Goal: Information Seeking & Learning: Check status

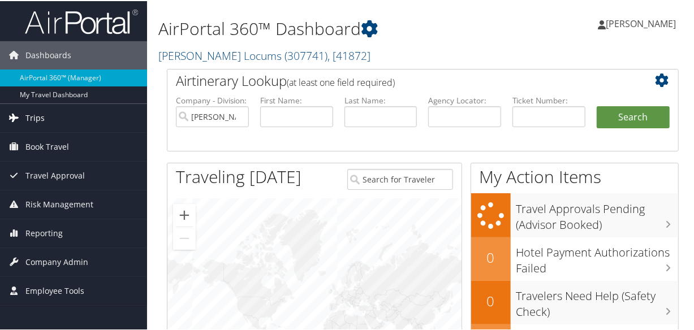
click at [37, 117] on span "Trips" at bounding box center [34, 117] width 19 height 28
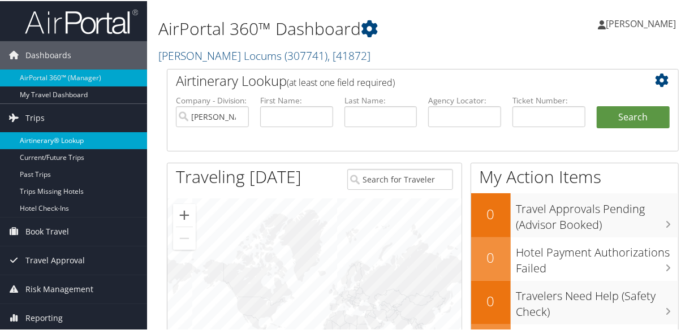
click at [49, 135] on link "Airtinerary® Lookup" at bounding box center [73, 139] width 147 height 17
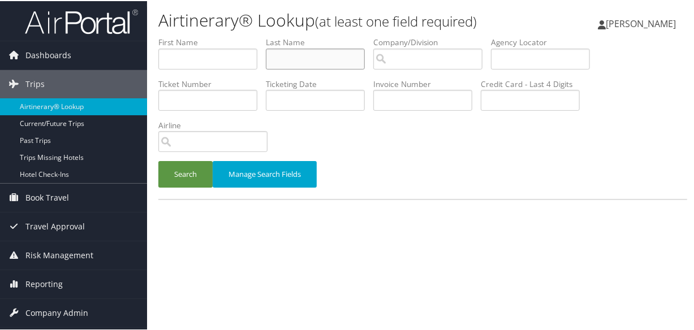
click at [301, 55] on input "text" at bounding box center [315, 58] width 99 height 21
paste input "$279.22"
type input "$279.22"
click at [158, 160] on button "Search" at bounding box center [185, 173] width 54 height 27
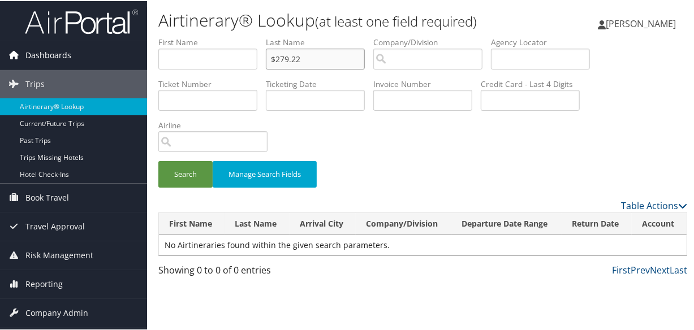
drag, startPoint x: 317, startPoint y: 57, endPoint x: 120, endPoint y: 58, distance: 196.8
click at [120, 58] on div "Dashboards AirPortal 360™ (Manager) My Travel Dashboard Trips Airtinerary® Look…" at bounding box center [349, 165] width 699 height 330
click at [291, 57] on input "text" at bounding box center [315, 58] width 99 height 21
type input "wildrick"
click at [158, 160] on button "Search" at bounding box center [185, 173] width 54 height 27
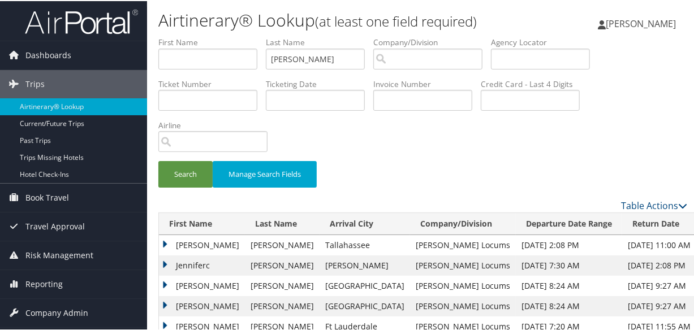
click at [162, 239] on td "Charles" at bounding box center [202, 244] width 86 height 20
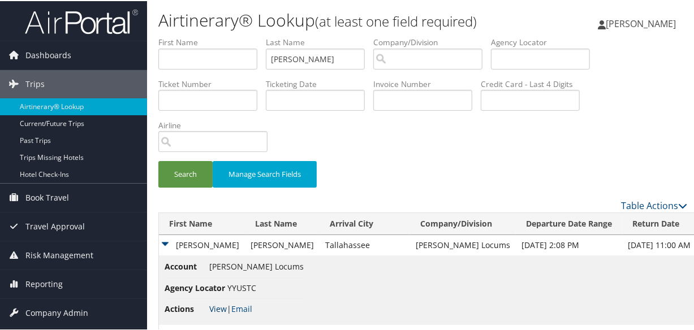
click at [218, 307] on link "View" at bounding box center [218, 308] width 18 height 11
drag, startPoint x: 332, startPoint y: 64, endPoint x: 237, endPoint y: 52, distance: 95.8
click at [237, 36] on ul "First Name Last Name wildrick Departure City Arrival City Company/Division Airp…" at bounding box center [422, 36] width 529 height 0
type input "flanagan"
click at [158, 160] on button "Search" at bounding box center [185, 173] width 54 height 27
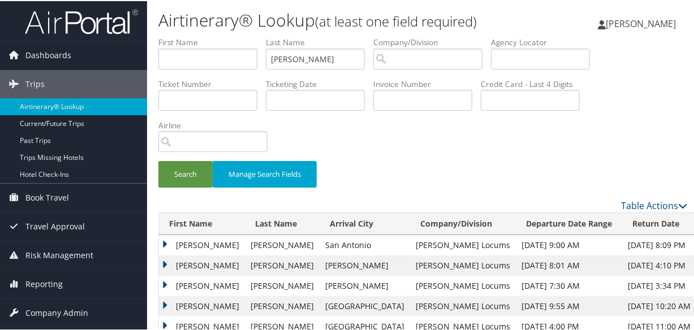
click at [164, 241] on td "Sean" at bounding box center [202, 244] width 86 height 20
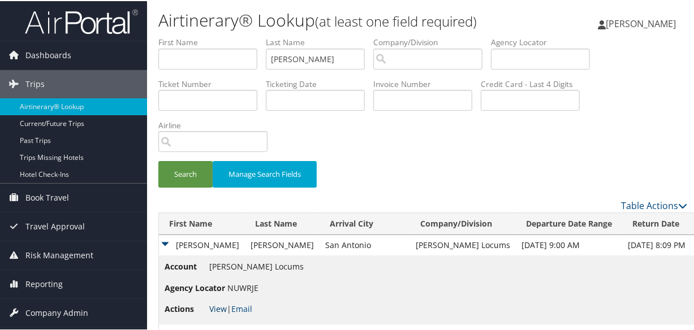
click at [222, 305] on link "View" at bounding box center [218, 308] width 18 height 11
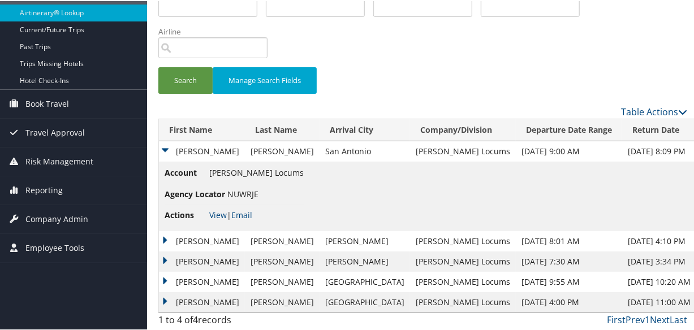
click at [159, 236] on td "Sean" at bounding box center [202, 240] width 86 height 20
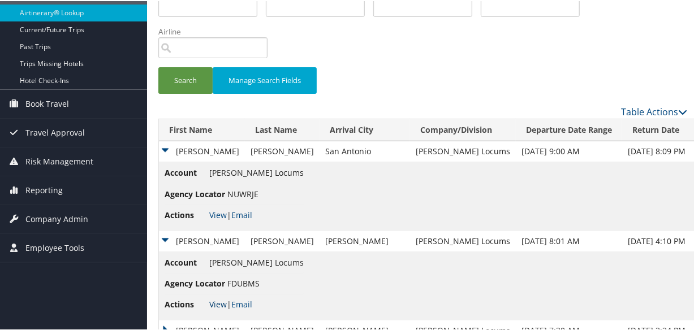
click at [216, 300] on link "View" at bounding box center [218, 303] width 18 height 11
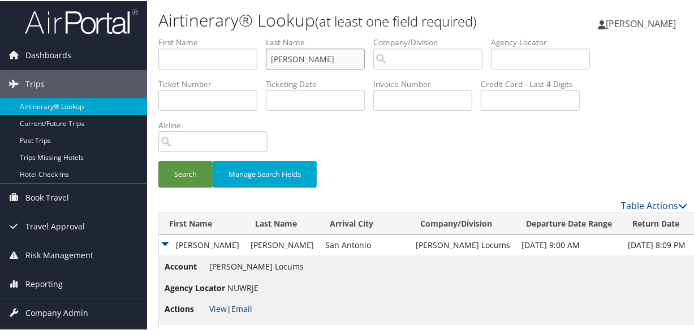
drag, startPoint x: 332, startPoint y: 61, endPoint x: 90, endPoint y: 68, distance: 241.6
click at [91, 68] on div "Dashboards AirPortal 360™ (Manager) My Travel Dashboard Trips Airtinerary® Look…" at bounding box center [349, 247] width 699 height 494
click at [158, 160] on button "Search" at bounding box center [185, 173] width 54 height 27
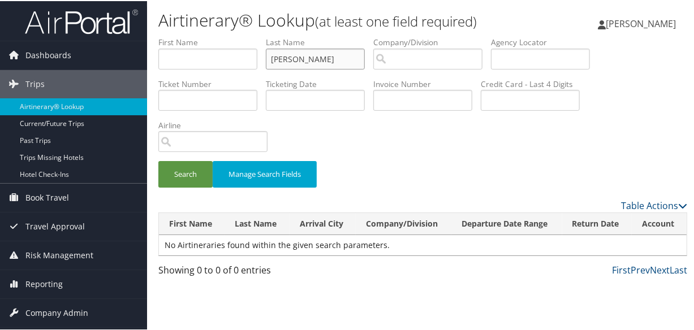
type input "monis"
click at [158, 160] on button "Search" at bounding box center [185, 173] width 54 height 27
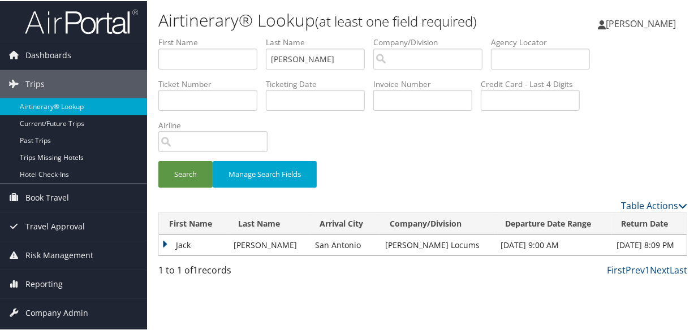
click at [162, 242] on td "Jack" at bounding box center [193, 244] width 69 height 20
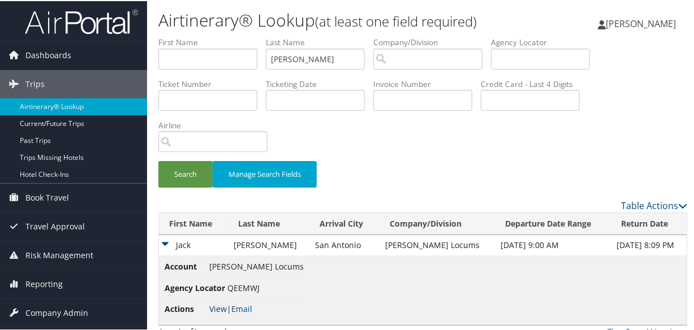
click at [214, 305] on link "View" at bounding box center [218, 308] width 18 height 11
drag, startPoint x: 339, startPoint y: 59, endPoint x: 171, endPoint y: 54, distance: 168.6
click at [171, 36] on ul "First Name Last Name monis Departure City Arrival City Company/Division Airport…" at bounding box center [422, 36] width 529 height 0
type input "F"
click at [158, 160] on button "Search" at bounding box center [185, 173] width 54 height 27
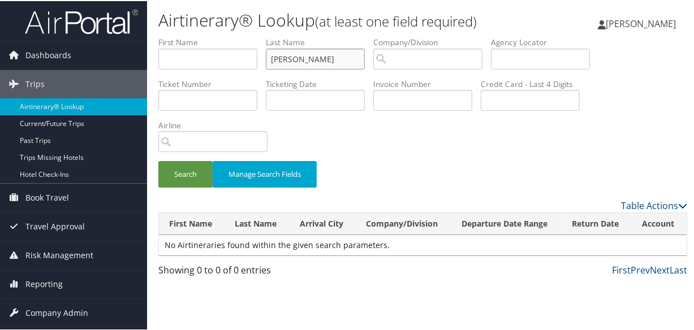
type input "GRILLO"
click at [158, 160] on button "Search" at bounding box center [185, 173] width 54 height 27
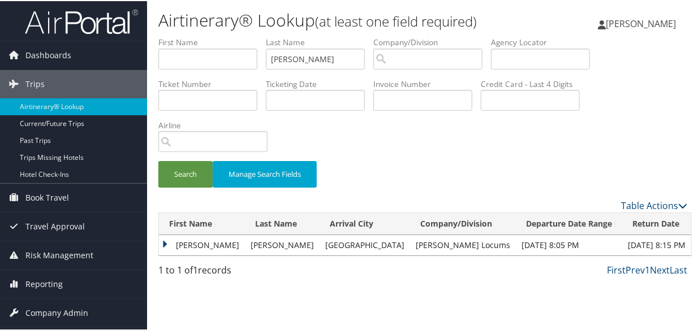
click at [166, 242] on td "Ryan" at bounding box center [202, 244] width 86 height 20
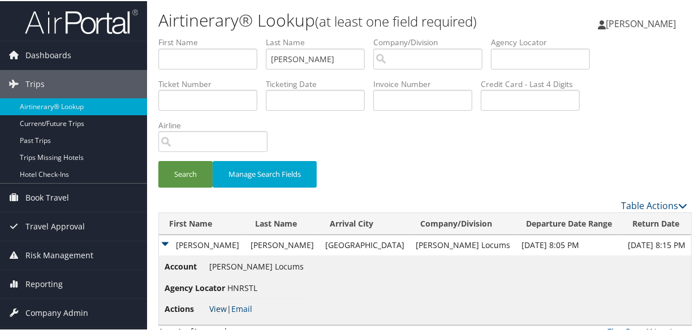
click at [216, 307] on link "View" at bounding box center [218, 308] width 18 height 11
drag, startPoint x: 341, startPoint y: 58, endPoint x: 84, endPoint y: 54, distance: 256.3
click at [84, 54] on div "Dashboards AirPortal 360™ (Manager) My Travel Dashboard Trips Airtinerary® Look…" at bounding box center [349, 172] width 699 height 344
type input "CARLEN"
click at [158, 160] on button "Search" at bounding box center [185, 173] width 54 height 27
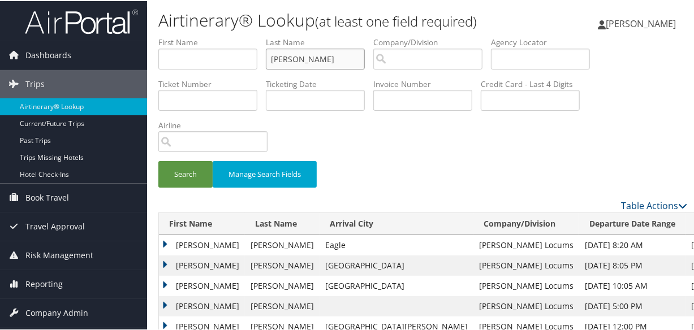
scroll to position [51, 0]
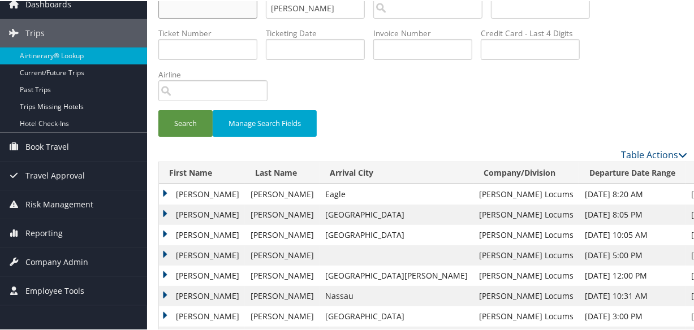
click at [241, 11] on input "text" at bounding box center [207, 7] width 99 height 21
type input "ROBERT"
click at [158, 109] on button "Search" at bounding box center [185, 122] width 54 height 27
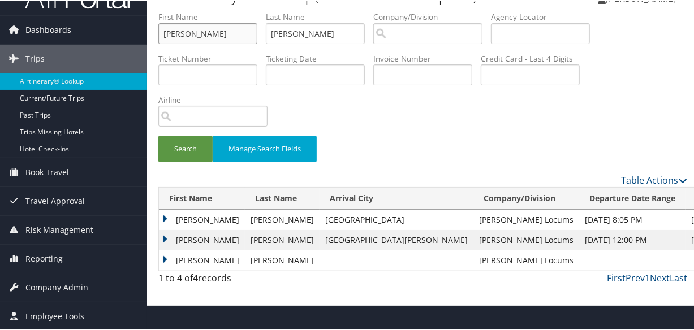
scroll to position [25, 0]
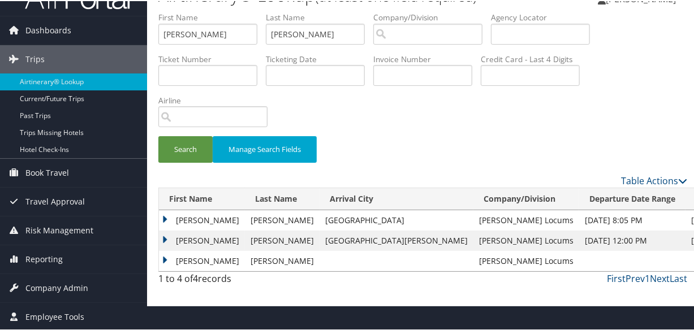
click at [166, 217] on td "Robert" at bounding box center [202, 219] width 86 height 20
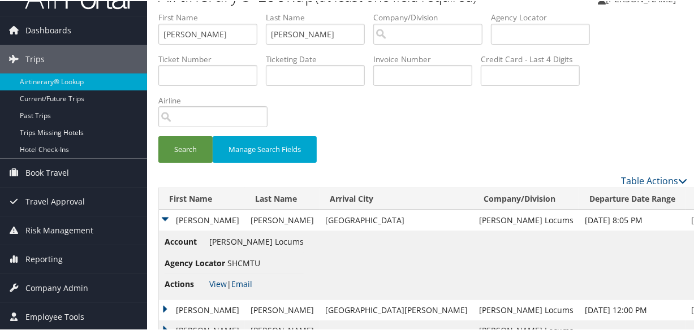
scroll to position [53, 0]
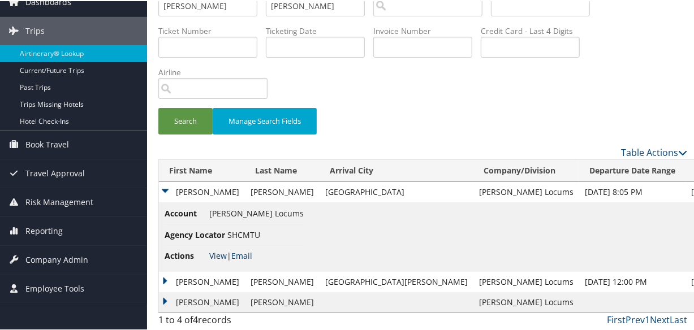
click at [217, 252] on link "View" at bounding box center [218, 254] width 18 height 11
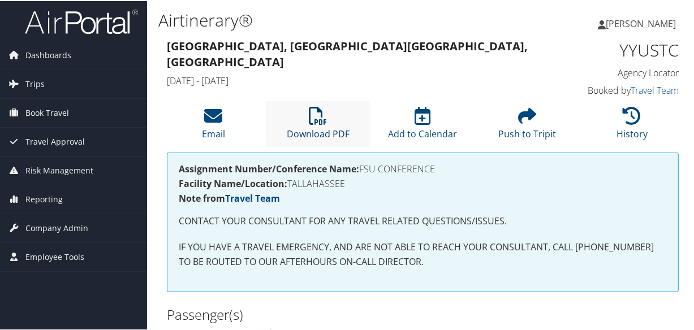
click at [321, 122] on icon at bounding box center [318, 115] width 18 height 18
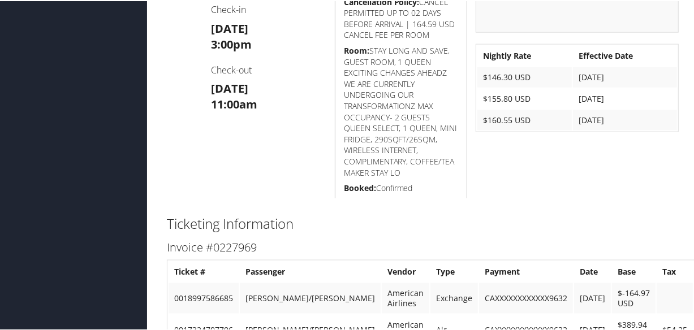
scroll to position [1220, 0]
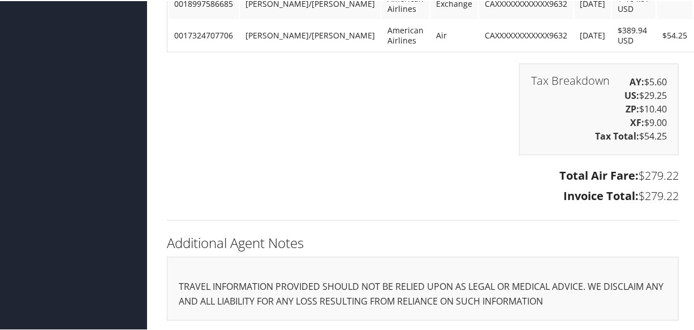
drag, startPoint x: 415, startPoint y: 165, endPoint x: 399, endPoint y: 154, distance: 19.1
click at [415, 166] on div "Total Air Fare: $279.22 Invoice Total: $279.22" at bounding box center [422, 187] width 529 height 42
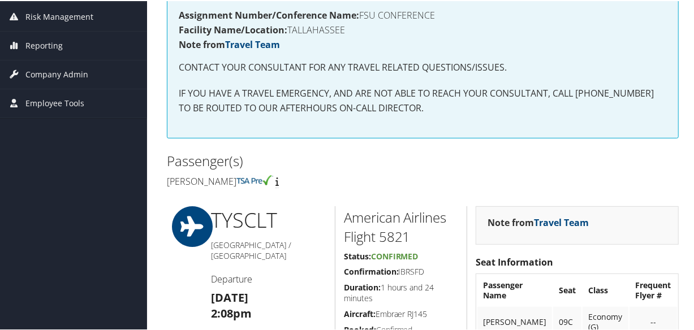
scroll to position [102, 0]
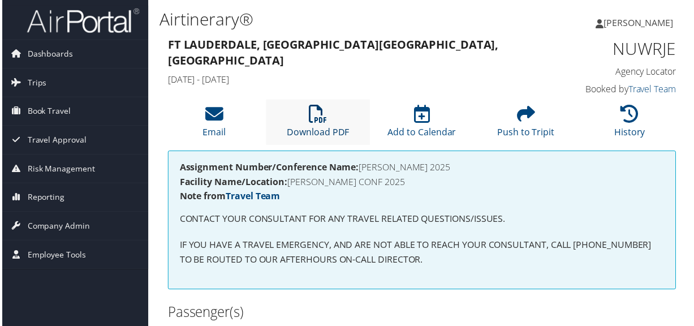
click at [312, 118] on icon at bounding box center [318, 115] width 18 height 18
click at [309, 115] on icon at bounding box center [318, 115] width 18 height 18
click at [314, 117] on icon at bounding box center [318, 115] width 18 height 18
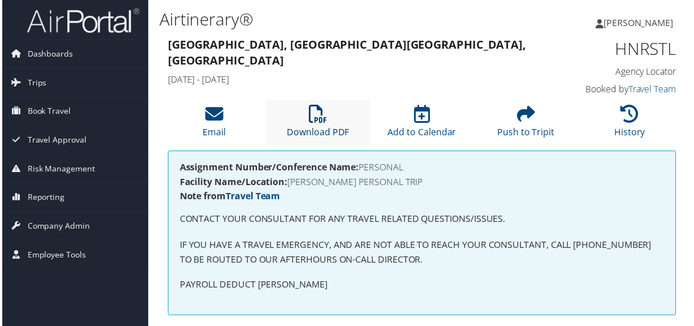
click at [317, 109] on icon at bounding box center [318, 115] width 18 height 18
click at [328, 74] on h4 "Wed 03 Sep 2025 - Sun 07 Sep 2025" at bounding box center [357, 80] width 380 height 12
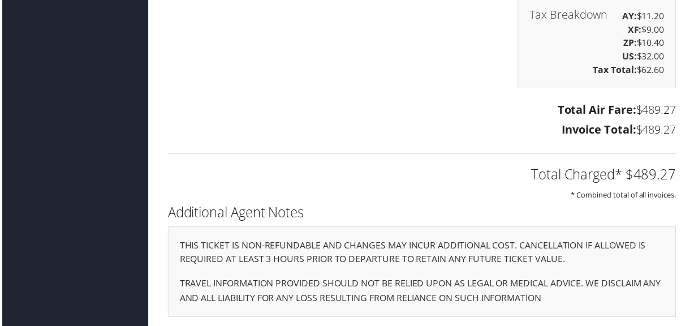
scroll to position [818, 0]
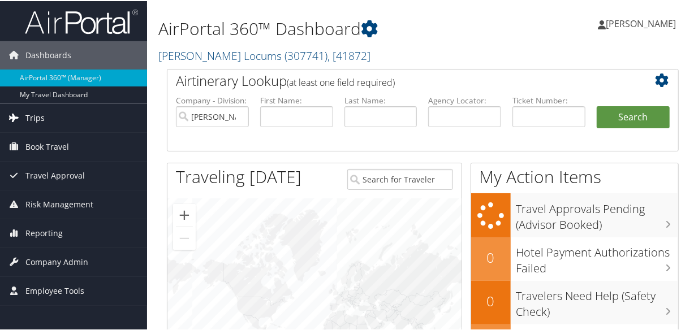
click at [35, 115] on span "Trips" at bounding box center [34, 117] width 19 height 28
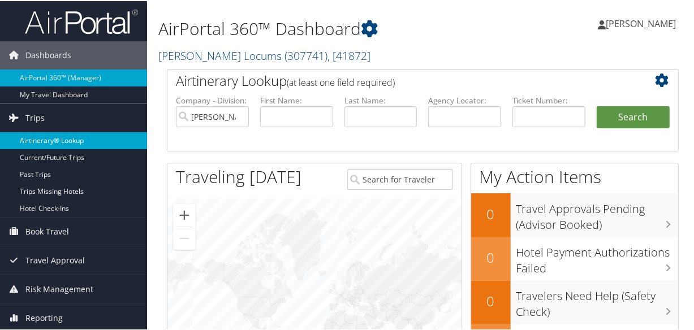
click at [59, 139] on link "Airtinerary® Lookup" at bounding box center [73, 139] width 147 height 17
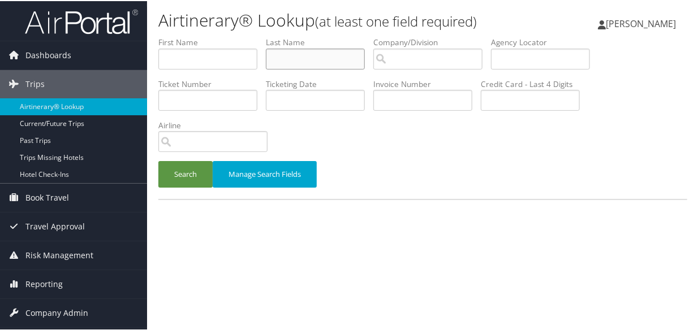
click at [337, 64] on input "text" at bounding box center [315, 58] width 99 height 21
type input "[PERSON_NAME]"
click at [158, 160] on button "Search" at bounding box center [185, 173] width 54 height 27
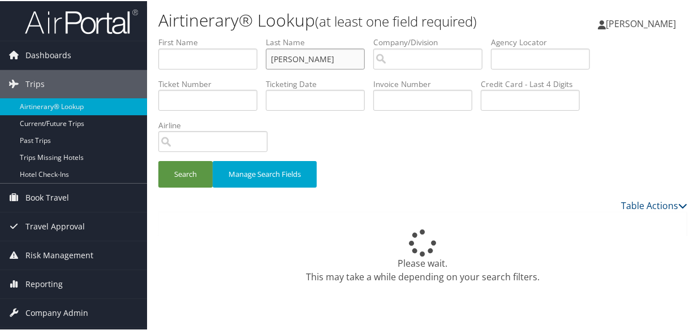
click at [271, 59] on input "[PERSON_NAME]" at bounding box center [315, 58] width 99 height 21
click at [158, 160] on button "Search" at bounding box center [185, 173] width 54 height 27
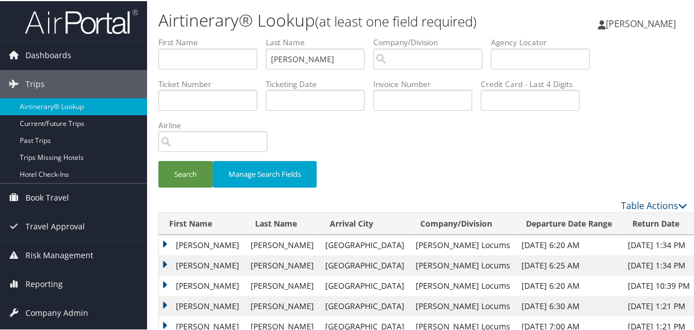
click at [164, 240] on td "[PERSON_NAME]" at bounding box center [202, 244] width 86 height 20
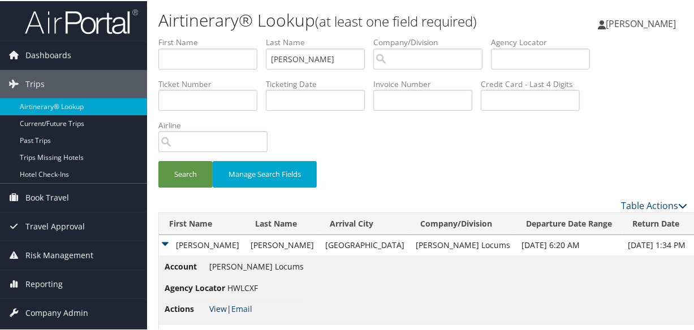
click at [217, 307] on link "View" at bounding box center [218, 308] width 18 height 11
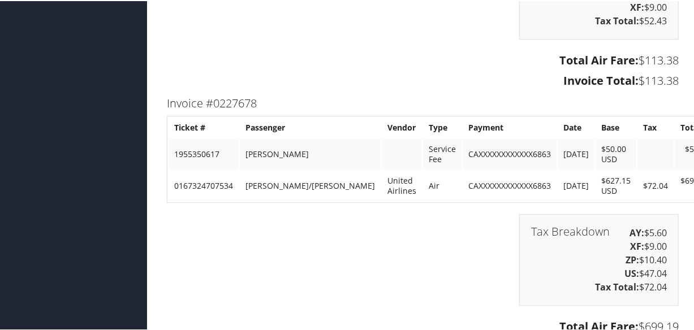
scroll to position [2382, 0]
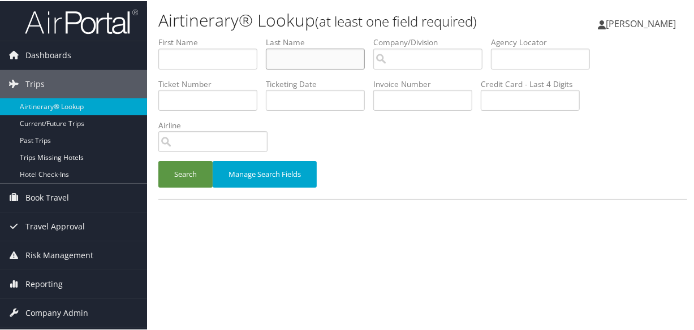
click at [294, 53] on input "text" at bounding box center [315, 58] width 99 height 21
type input "KNIGHT"
click at [158, 160] on button "Search" at bounding box center [185, 173] width 54 height 27
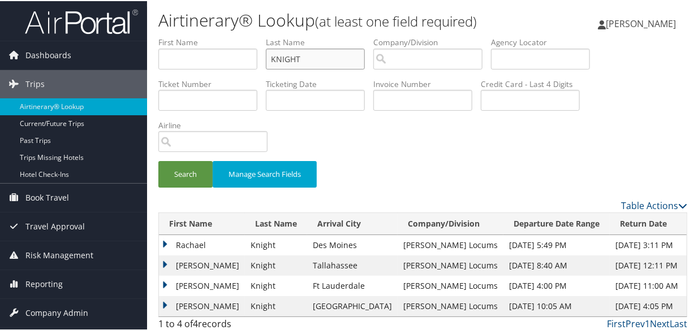
scroll to position [25, 0]
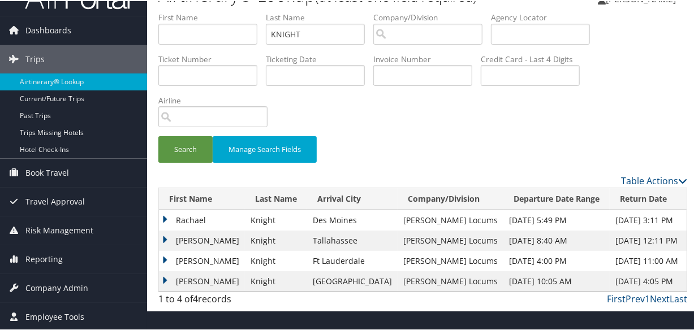
click at [162, 216] on td "Rachael" at bounding box center [202, 219] width 86 height 20
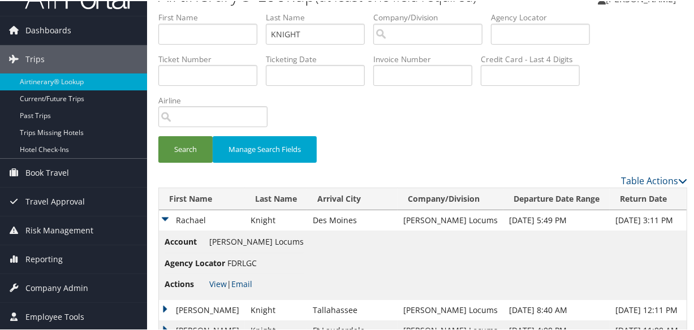
scroll to position [74, 0]
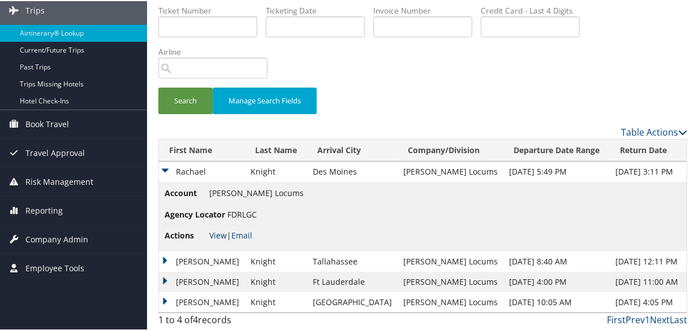
click at [212, 234] on link "View" at bounding box center [218, 234] width 18 height 11
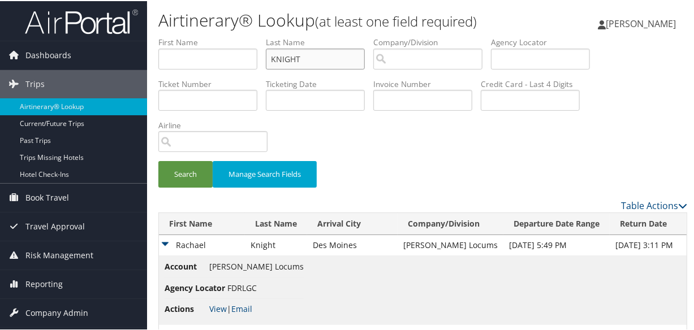
drag, startPoint x: 325, startPoint y: 61, endPoint x: 187, endPoint y: 68, distance: 138.8
click at [187, 36] on ul "First Name Last Name KNIGHT Departure City Arrival City Company/Division Airpor…" at bounding box center [422, 36] width 529 height 0
type input "ZASTROW"
click at [158, 160] on button "Search" at bounding box center [185, 173] width 54 height 27
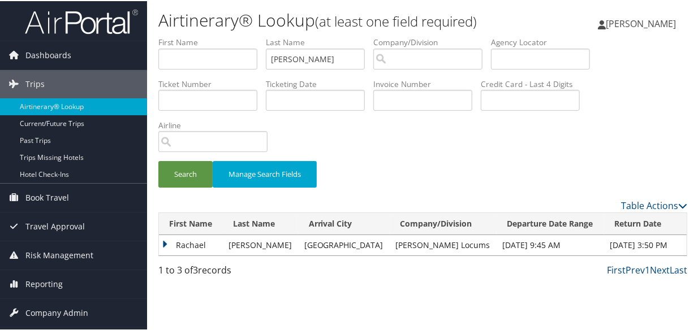
click at [163, 242] on td "Rachael" at bounding box center [191, 244] width 64 height 20
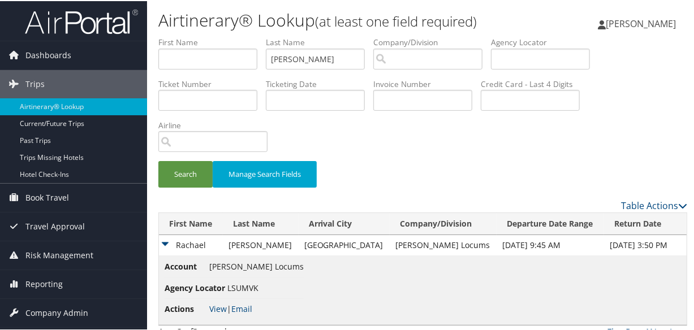
scroll to position [25, 0]
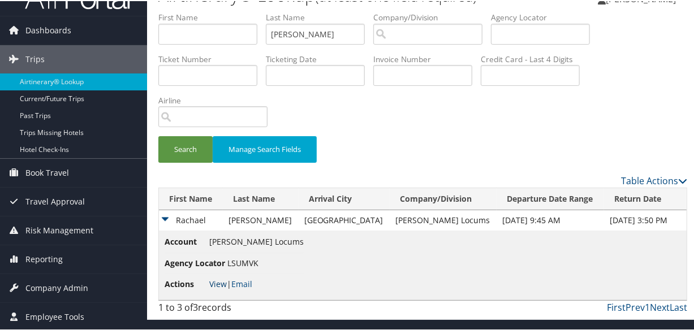
click at [214, 285] on link "View" at bounding box center [218, 283] width 18 height 11
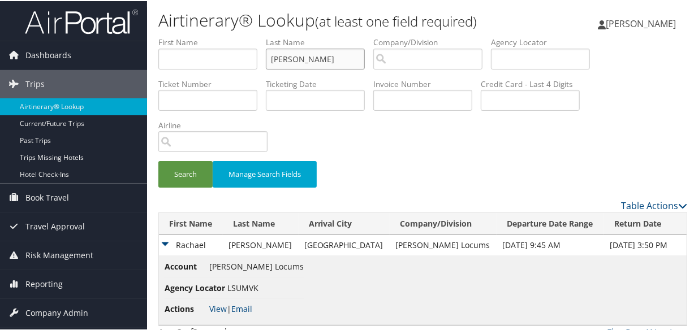
drag, startPoint x: 336, startPoint y: 60, endPoint x: 227, endPoint y: 61, distance: 109.2
click at [227, 36] on ul "First Name Last Name ZASTROW Departure City Arrival City Company/Division Airpo…" at bounding box center [422, 36] width 529 height 0
type input "motallebi"
click at [158, 160] on button "Search" at bounding box center [185, 173] width 54 height 27
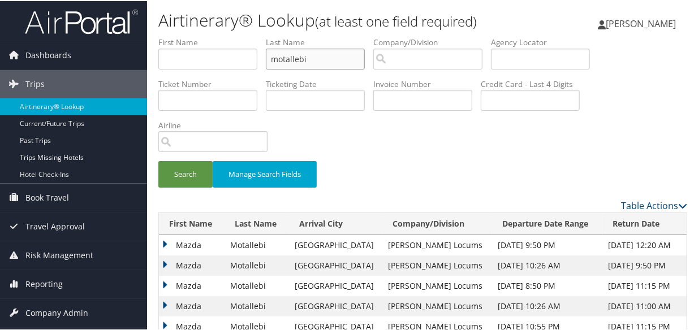
scroll to position [106, 0]
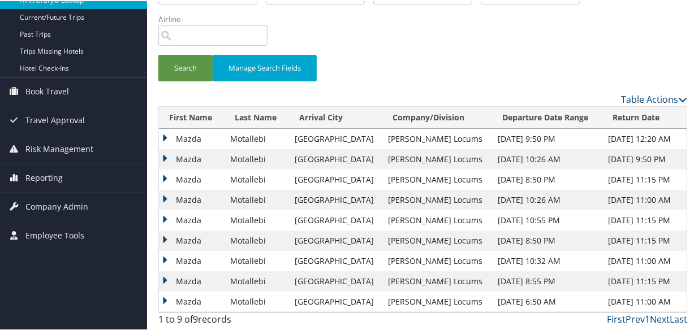
click at [162, 197] on td "Mazda" at bounding box center [192, 199] width 66 height 20
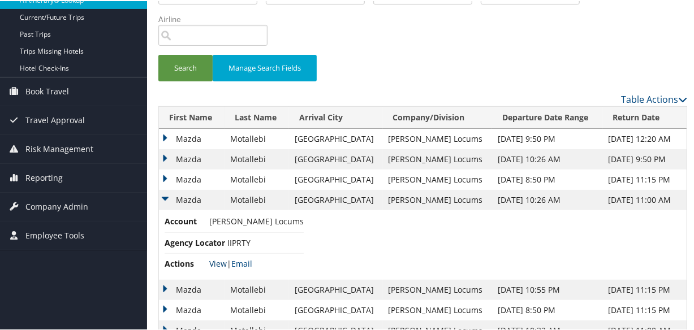
click at [216, 258] on link "View" at bounding box center [218, 262] width 18 height 11
click at [164, 175] on td "Mazda" at bounding box center [192, 179] width 66 height 20
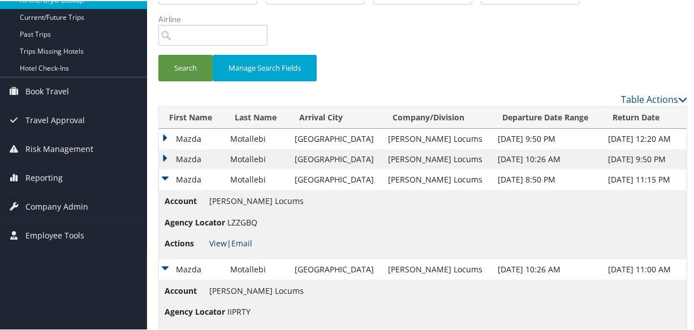
click at [219, 244] on link "View" at bounding box center [218, 242] width 18 height 11
click at [165, 158] on td "Mazda" at bounding box center [192, 158] width 66 height 20
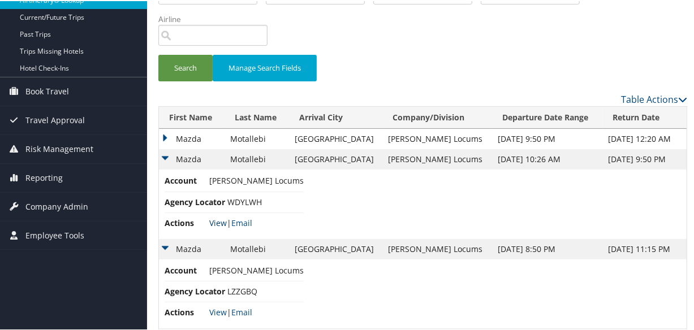
click at [217, 221] on link "View" at bounding box center [218, 222] width 18 height 11
click at [163, 136] on td "Mazda" at bounding box center [192, 138] width 66 height 20
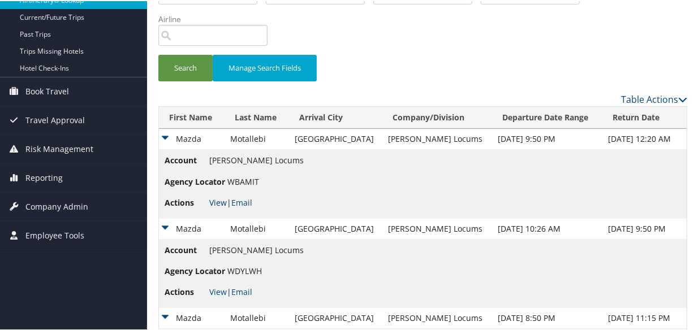
click at [215, 202] on link "View" at bounding box center [218, 201] width 18 height 11
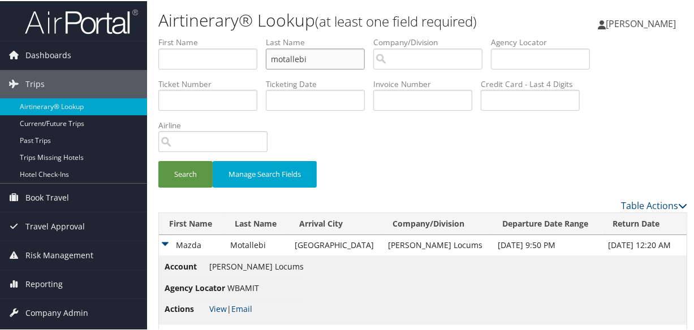
drag, startPoint x: 347, startPoint y: 56, endPoint x: 152, endPoint y: 53, distance: 195.2
click at [158, 53] on form "First Name Last Name motallebi Departure City Arrival City Company/Division Air…" at bounding box center [422, 117] width 529 height 162
click at [158, 160] on button "Search" at bounding box center [185, 173] width 54 height 27
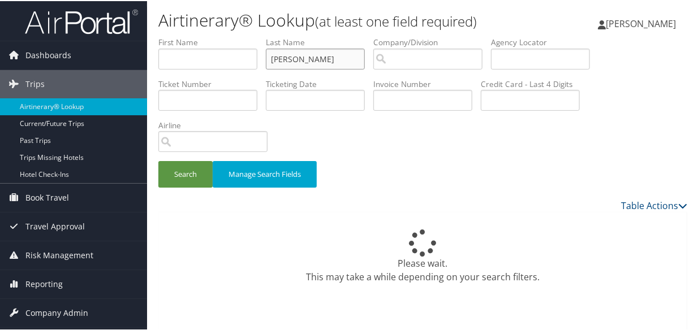
type input "AZIZ"
type input "SHAHID"
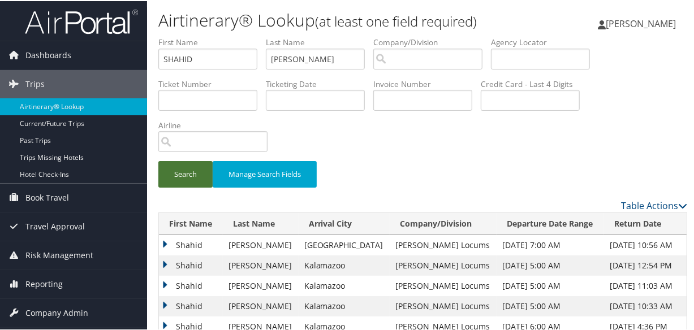
click at [201, 175] on button "Search" at bounding box center [185, 173] width 54 height 27
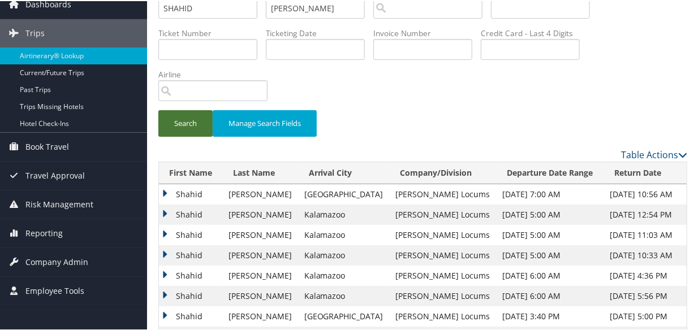
scroll to position [147, 0]
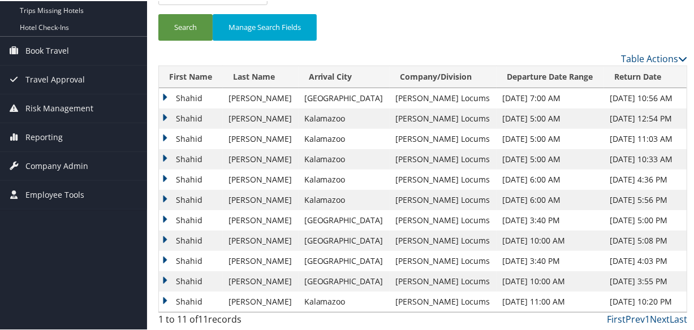
click at [162, 95] on td "Shahid" at bounding box center [191, 97] width 64 height 20
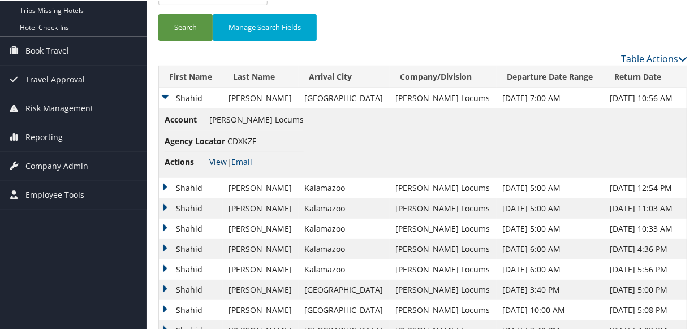
click at [221, 158] on link "View" at bounding box center [218, 161] width 18 height 11
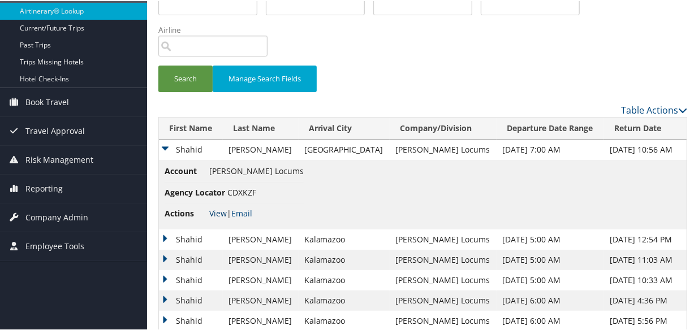
scroll to position [0, 0]
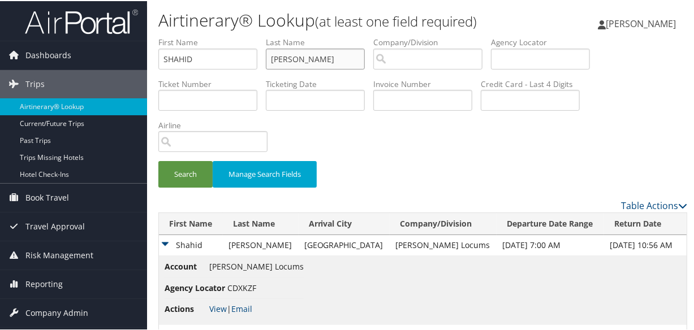
drag, startPoint x: 312, startPoint y: 58, endPoint x: 205, endPoint y: 55, distance: 106.4
click at [205, 36] on ul "First Name SHAHID Last Name AZIZ Departure City Arrival City Company/Division A…" at bounding box center [422, 36] width 529 height 0
type input "HANAN"
drag, startPoint x: 221, startPoint y: 59, endPoint x: -251, endPoint y: -11, distance: 476.8
click at [0, 0] on html "Menu Dashboards ► AirPortal 360™ (Manager) My Travel Dashboard Trips ► Airtiner…" at bounding box center [349, 165] width 699 height 330
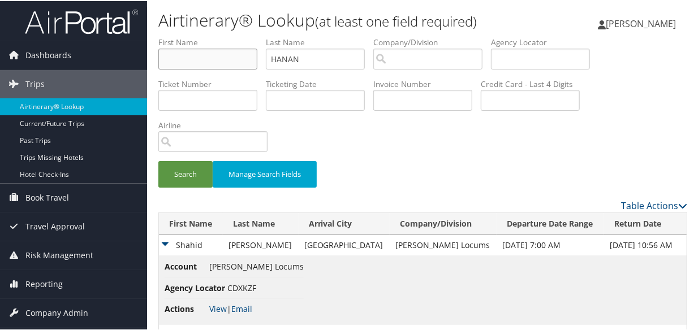
click at [158, 160] on button "Search" at bounding box center [185, 173] width 54 height 27
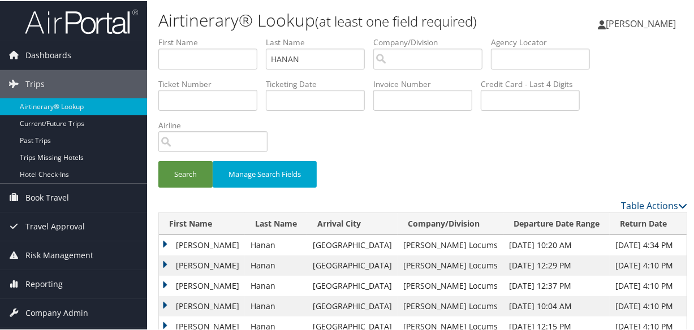
click at [166, 243] on td "Scott" at bounding box center [202, 244] width 86 height 20
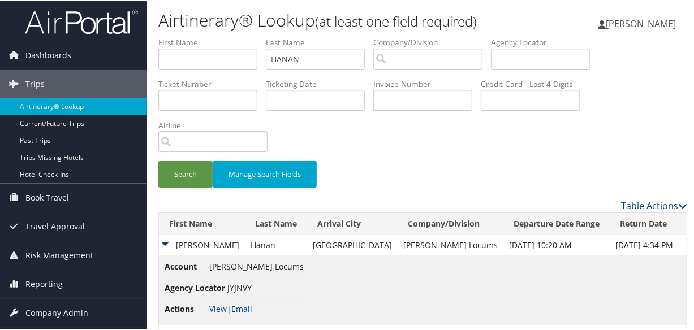
scroll to position [175, 0]
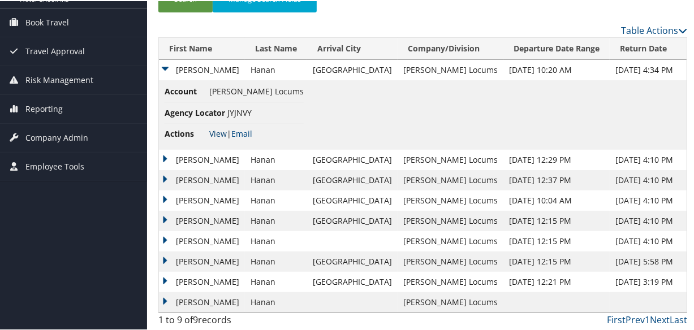
click at [216, 130] on link "View" at bounding box center [218, 132] width 18 height 11
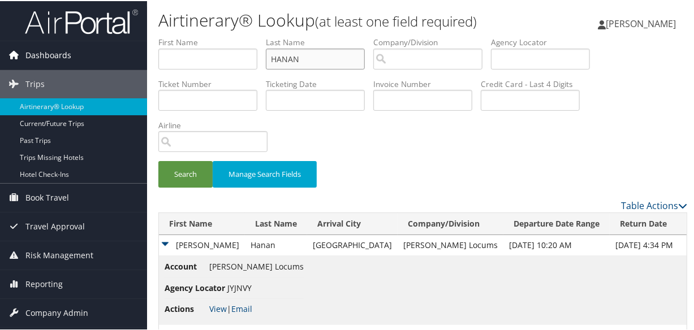
drag, startPoint x: 320, startPoint y: 55, endPoint x: 108, endPoint y: 55, distance: 211.5
click at [108, 55] on div "Dashboards AirPortal 360™ (Manager) My Travel Dashboard Trips Airtinerary® Look…" at bounding box center [349, 253] width 699 height 507
type input "zaHID"
click at [158, 160] on button "Search" at bounding box center [185, 173] width 54 height 27
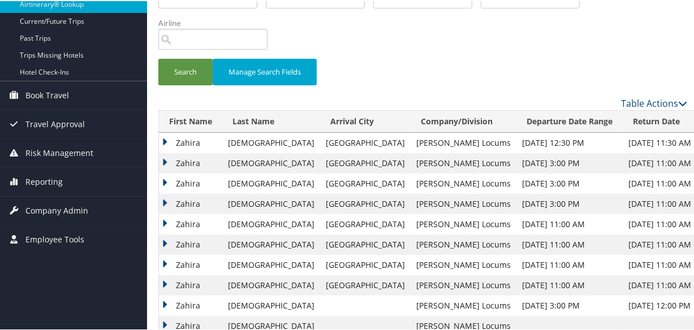
scroll to position [147, 0]
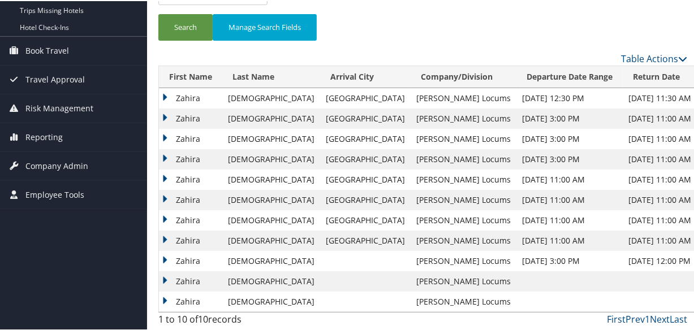
click at [164, 113] on td "Zahira" at bounding box center [190, 117] width 63 height 20
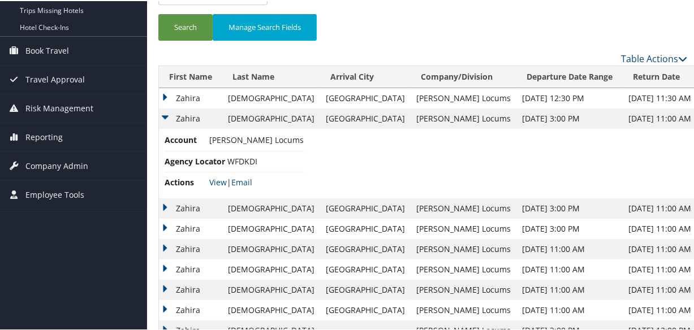
click at [165, 93] on td "Zahira" at bounding box center [190, 97] width 63 height 20
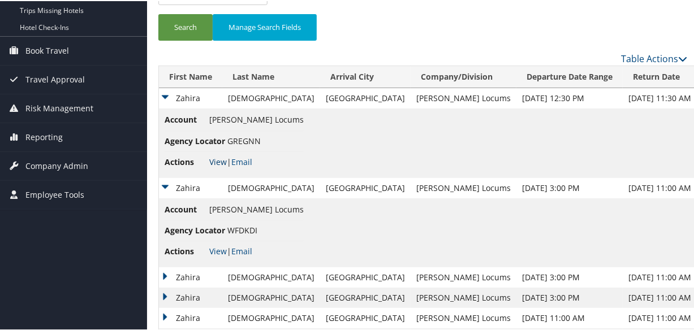
click at [221, 158] on link "View" at bounding box center [218, 161] width 18 height 11
click at [214, 248] on link "View" at bounding box center [218, 250] width 18 height 11
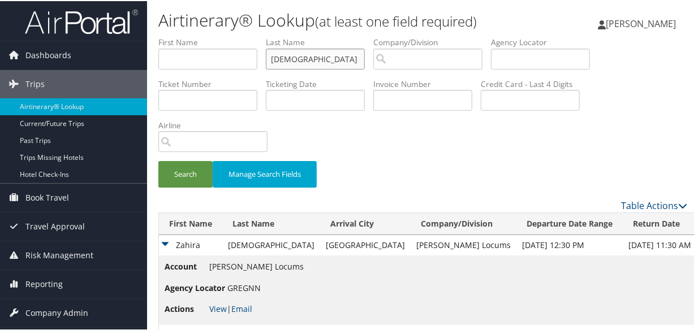
drag, startPoint x: 322, startPoint y: 57, endPoint x: 213, endPoint y: 52, distance: 109.3
click at [213, 36] on ul "First Name Last Name zaHID Departure City Arrival City Company/Division Airport…" at bounding box center [422, 36] width 529 height 0
click at [158, 160] on button "Search" at bounding box center [185, 173] width 54 height 27
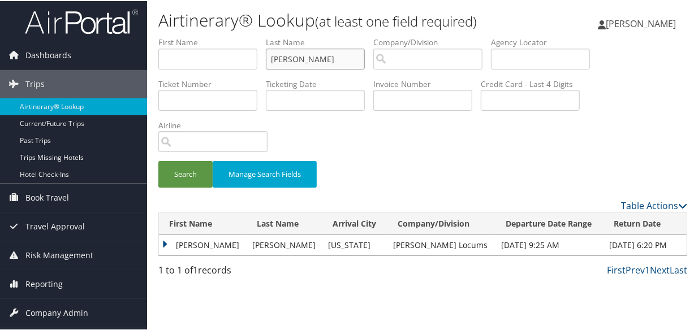
scroll to position [25, 0]
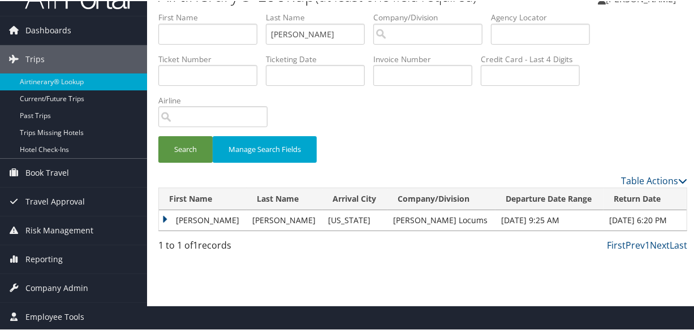
click at [163, 216] on td "Mohammed" at bounding box center [203, 219] width 88 height 20
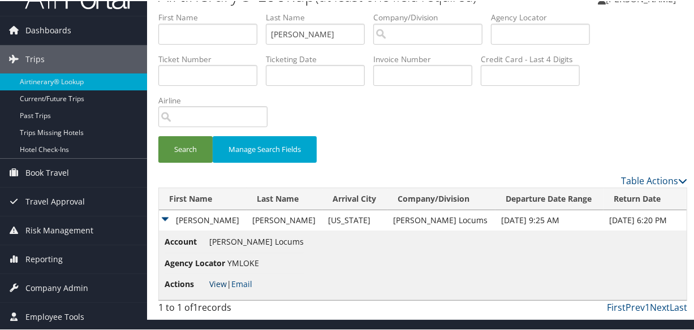
click at [216, 279] on link "View" at bounding box center [218, 283] width 18 height 11
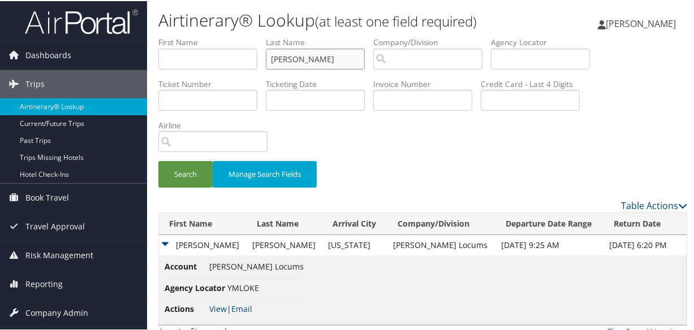
click at [314, 61] on input "AGEEL" at bounding box center [315, 58] width 99 height 21
type input "A"
click at [158, 160] on button "Search" at bounding box center [185, 173] width 54 height 27
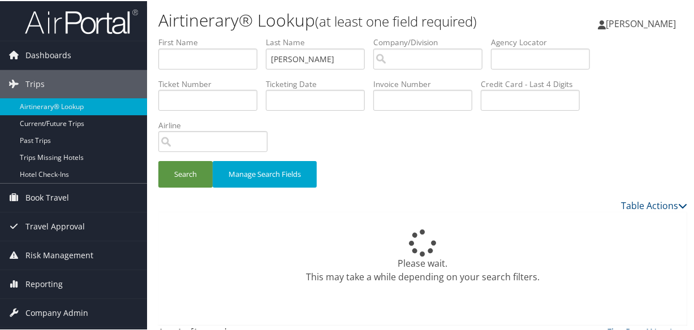
click at [393, 177] on div "Search Manage Search Fields" at bounding box center [423, 179] width 546 height 38
click at [178, 170] on button "Search" at bounding box center [185, 173] width 54 height 27
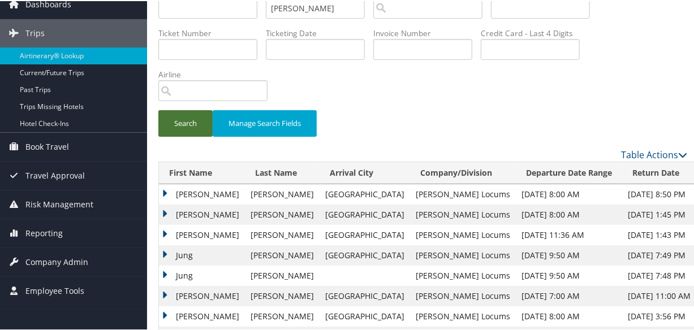
scroll to position [102, 0]
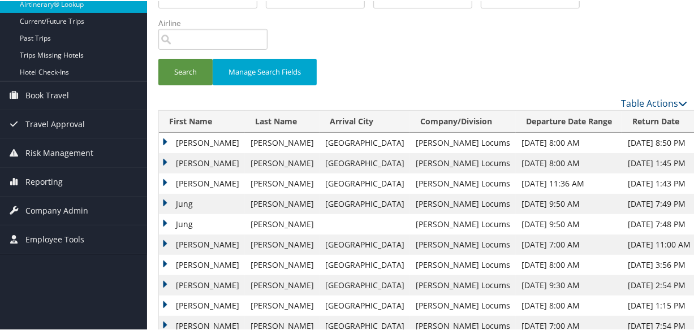
click at [164, 139] on td "Charles" at bounding box center [202, 142] width 86 height 20
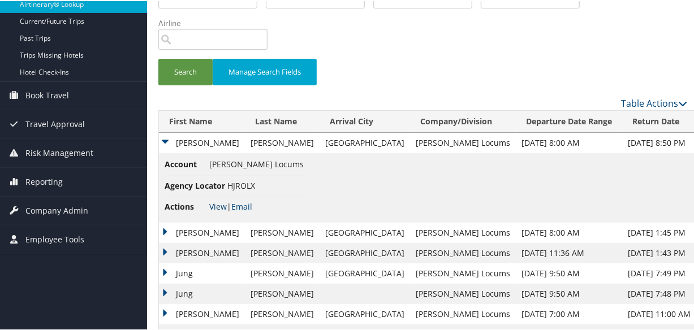
click at [221, 206] on link "View" at bounding box center [218, 205] width 18 height 11
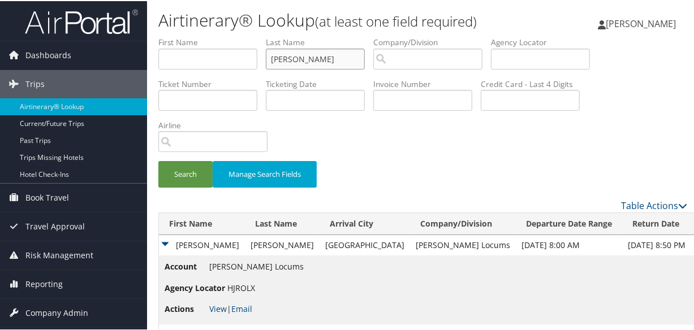
click at [311, 62] on input "KIM" at bounding box center [315, 58] width 99 height 21
type input "K"
type input "HASFORD"
click at [158, 160] on button "Search" at bounding box center [185, 173] width 54 height 27
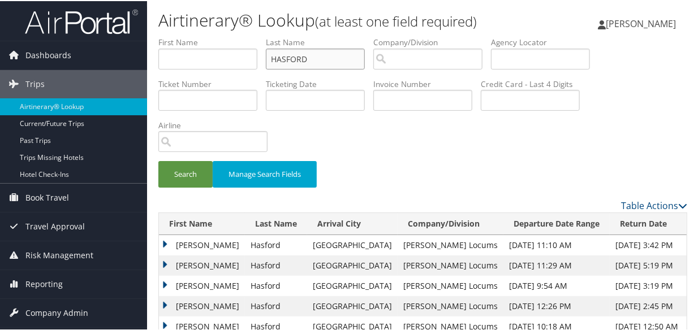
scroll to position [45, 0]
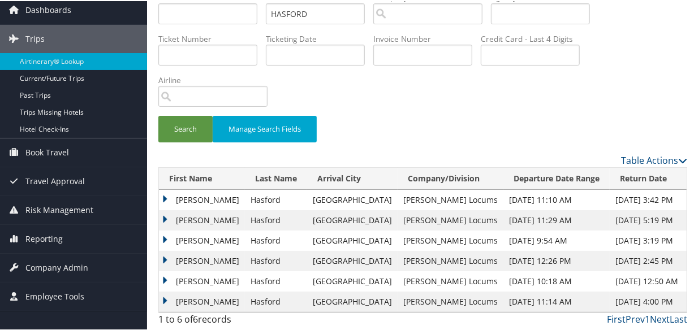
click at [164, 198] on td "Matthew" at bounding box center [202, 199] width 86 height 20
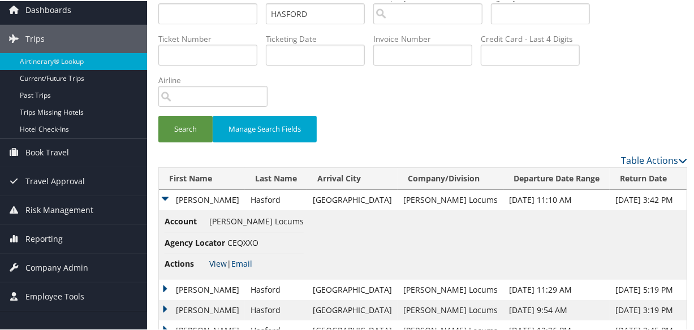
click at [221, 260] on link "View" at bounding box center [218, 262] width 18 height 11
drag, startPoint x: 355, startPoint y: 14, endPoint x: 175, endPoint y: 16, distance: 179.3
type input "RANGINWALA"
click at [158, 115] on button "Search" at bounding box center [185, 128] width 54 height 27
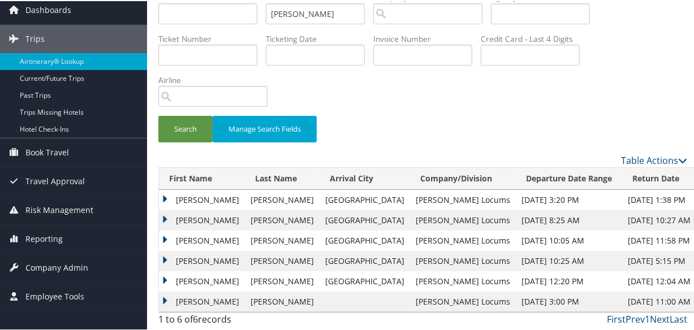
click at [164, 199] on td "Mohammad" at bounding box center [202, 199] width 86 height 20
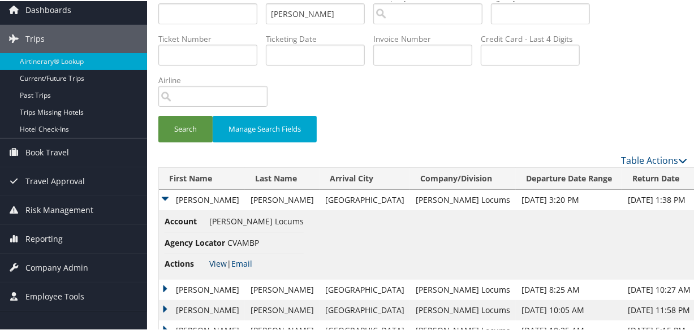
click at [215, 263] on link "View" at bounding box center [218, 262] width 18 height 11
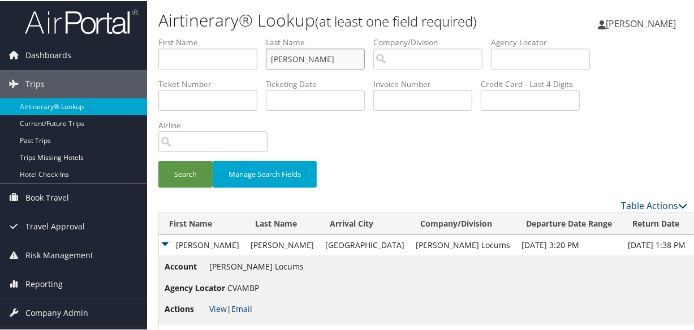
drag, startPoint x: 346, startPoint y: 57, endPoint x: 147, endPoint y: 61, distance: 198.6
click at [147, 61] on div "Airtinerary® Lookup (at least one field required) Cheryka Saintine Cheryka Sain…" at bounding box center [422, 223] width 551 height 446
type input "KO"
click at [158, 160] on button "Search" at bounding box center [185, 173] width 54 height 27
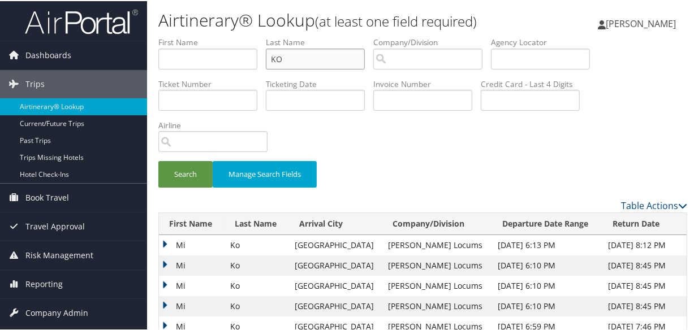
scroll to position [154, 0]
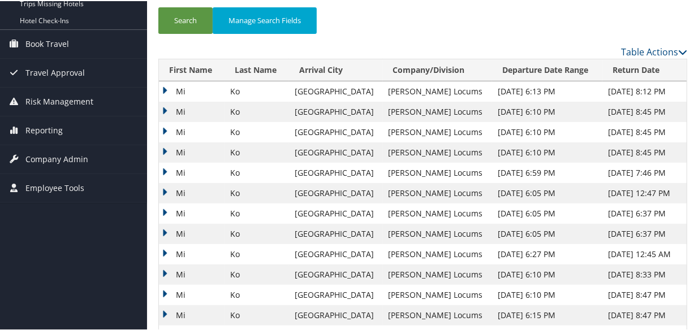
click at [162, 128] on td "Mi" at bounding box center [192, 131] width 66 height 20
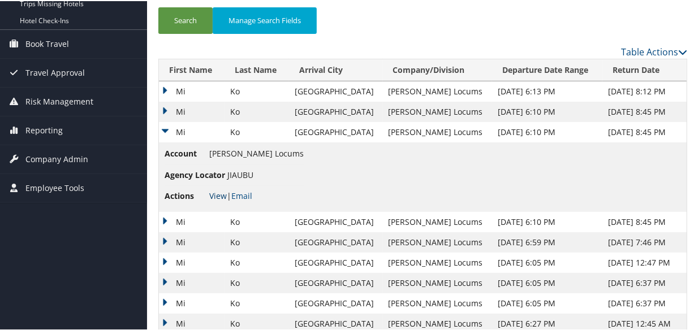
click at [217, 191] on link "View" at bounding box center [218, 194] width 18 height 11
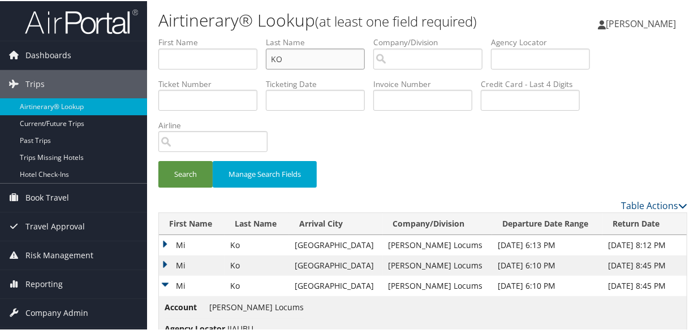
drag, startPoint x: 351, startPoint y: 61, endPoint x: 11, endPoint y: 35, distance: 340.9
click at [158, 160] on button "Search" at bounding box center [185, 173] width 54 height 27
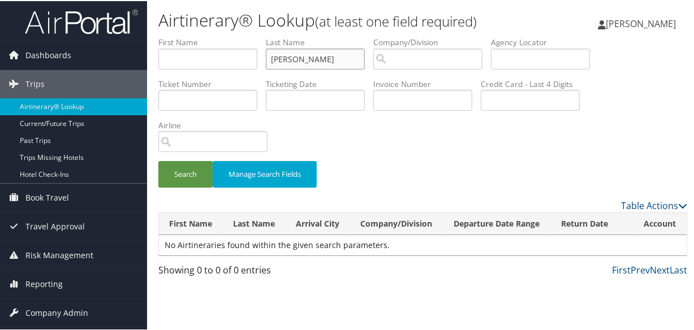
type input "MONTGOMERY"
click at [158, 160] on button "Search" at bounding box center [185, 173] width 54 height 27
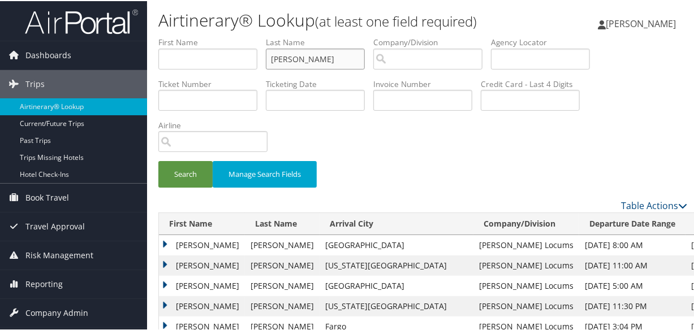
scroll to position [102, 0]
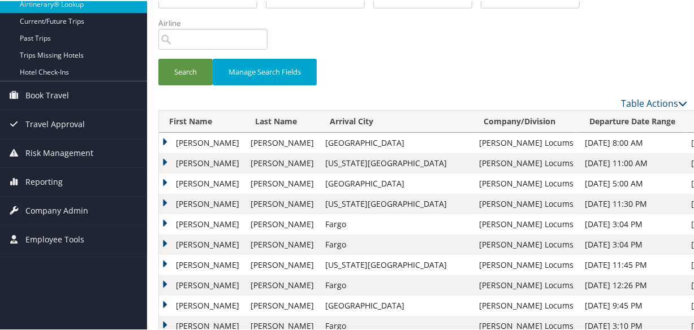
click at [161, 198] on td "Robert" at bounding box center [202, 203] width 86 height 20
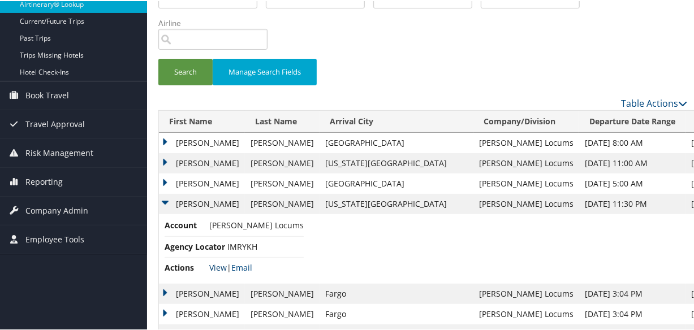
click at [216, 265] on link "View" at bounding box center [218, 266] width 18 height 11
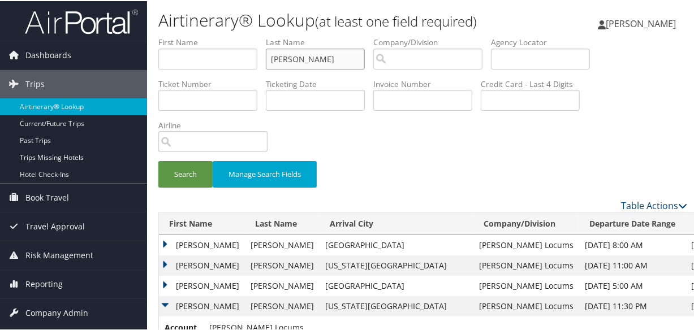
drag, startPoint x: 344, startPoint y: 57, endPoint x: 90, endPoint y: 37, distance: 254.7
type input "SADEGHI"
click at [158, 160] on button "Search" at bounding box center [185, 173] width 54 height 27
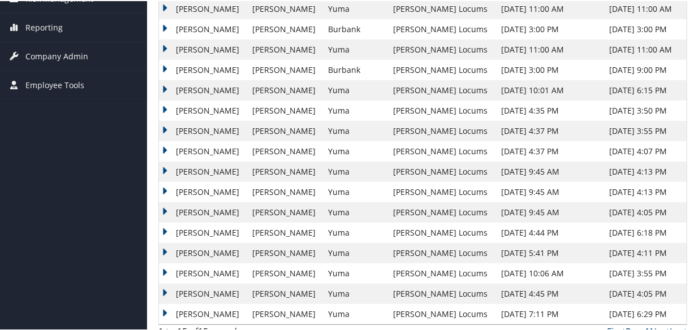
scroll to position [102, 0]
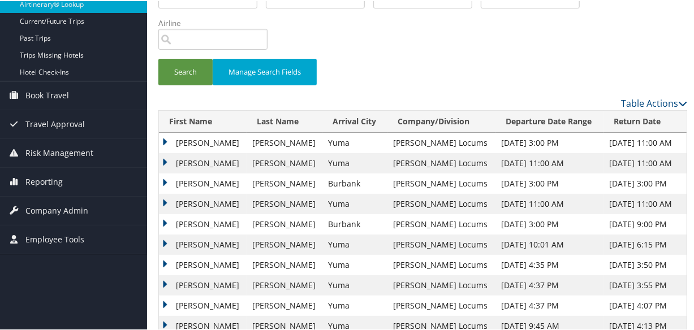
click at [164, 139] on td "Seyed" at bounding box center [203, 142] width 88 height 20
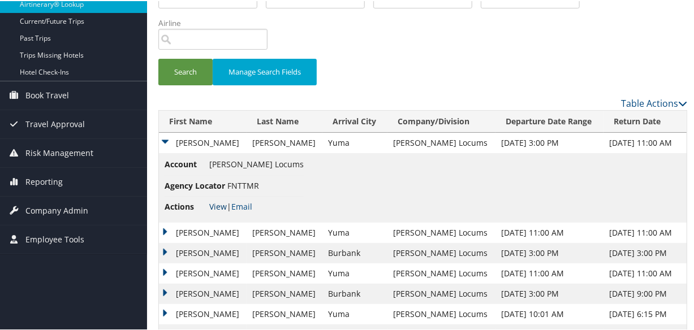
click at [218, 205] on link "View" at bounding box center [218, 205] width 18 height 11
click at [159, 231] on td "Seyed" at bounding box center [203, 232] width 88 height 20
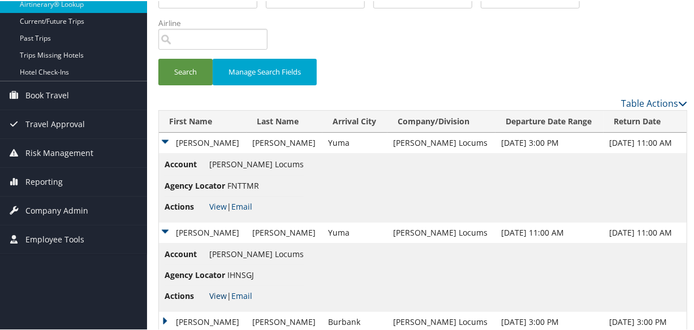
click at [212, 294] on link "View" at bounding box center [218, 295] width 18 height 11
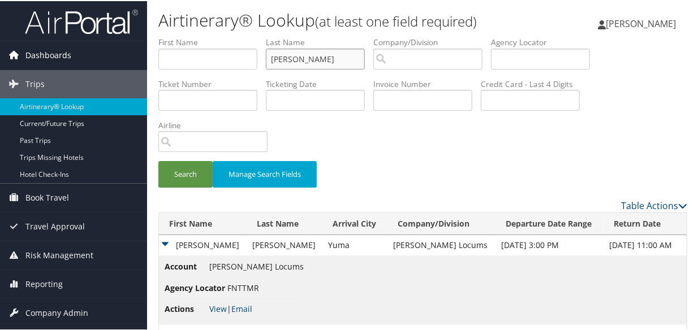
drag, startPoint x: 321, startPoint y: 56, endPoint x: 130, endPoint y: 59, distance: 191.8
type input "PERKINS"
click at [158, 160] on button "Search" at bounding box center [185, 173] width 54 height 27
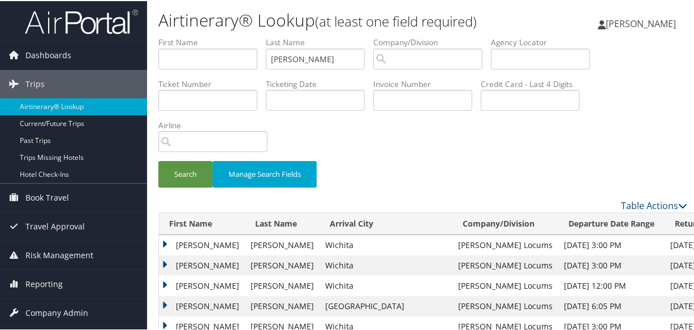
click at [162, 261] on td "Christy" at bounding box center [202, 265] width 86 height 20
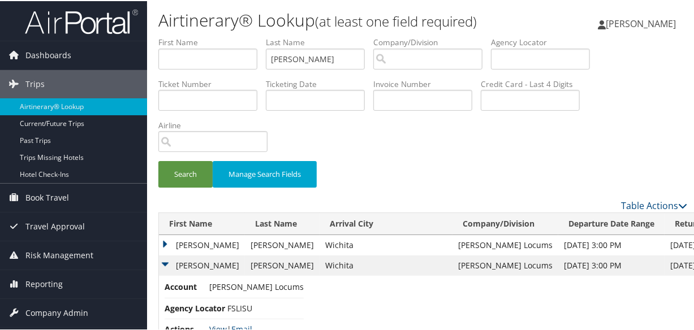
click at [218, 329] on link "View" at bounding box center [218, 328] width 18 height 11
drag, startPoint x: 344, startPoint y: 58, endPoint x: 71, endPoint y: 63, distance: 273.2
click at [158, 160] on button "Search" at bounding box center [185, 173] width 54 height 27
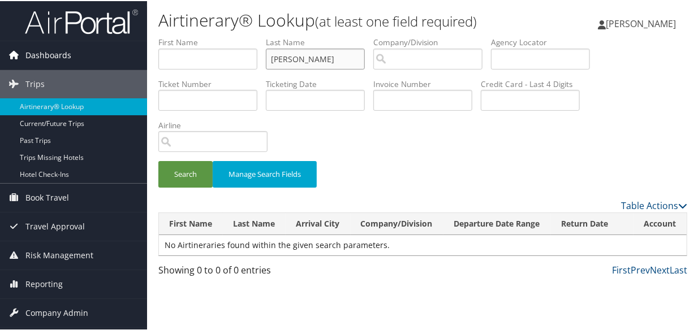
type input "STRINGHAM"
click at [158, 160] on button "Search" at bounding box center [185, 173] width 54 height 27
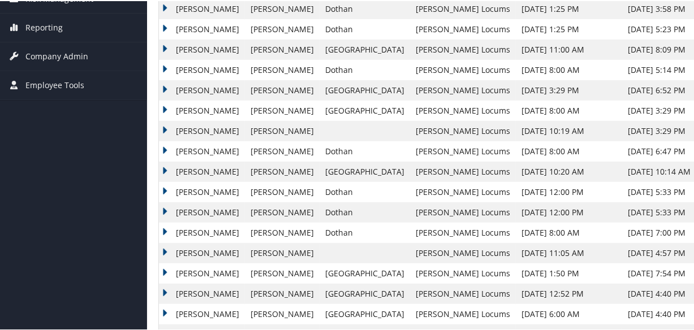
scroll to position [154, 0]
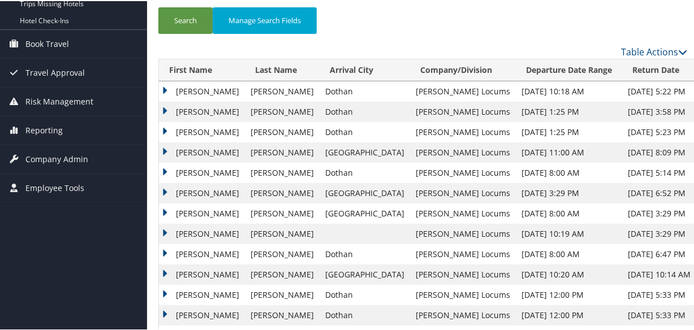
click at [163, 130] on td "James" at bounding box center [202, 131] width 86 height 20
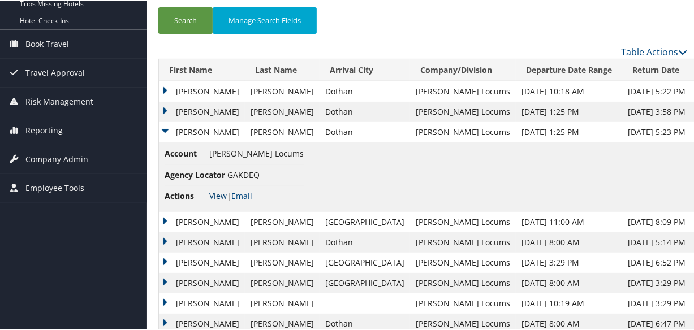
click at [215, 194] on link "View" at bounding box center [218, 194] width 18 height 11
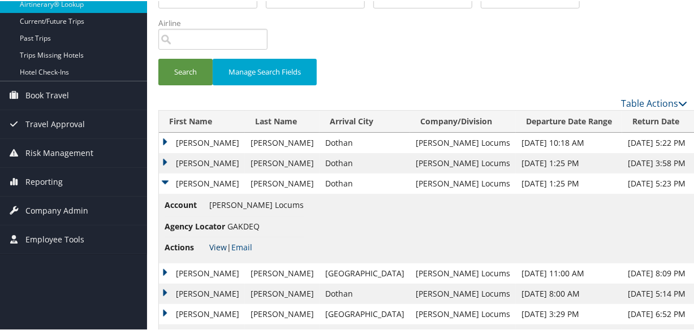
scroll to position [0, 0]
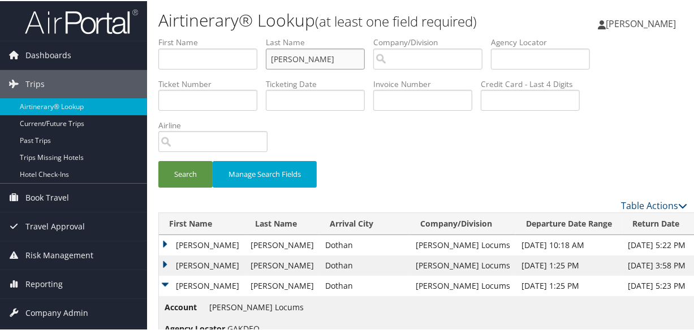
drag, startPoint x: 326, startPoint y: 58, endPoint x: 217, endPoint y: 49, distance: 110.1
click at [217, 36] on ul "First Name Last Name STRINGHAM Departure City Arrival City Company/Division Air…" at bounding box center [422, 36] width 529 height 0
click at [158, 160] on button "Search" at bounding box center [185, 173] width 54 height 27
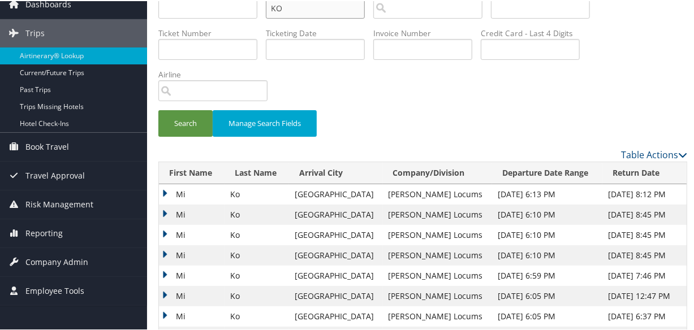
scroll to position [154, 0]
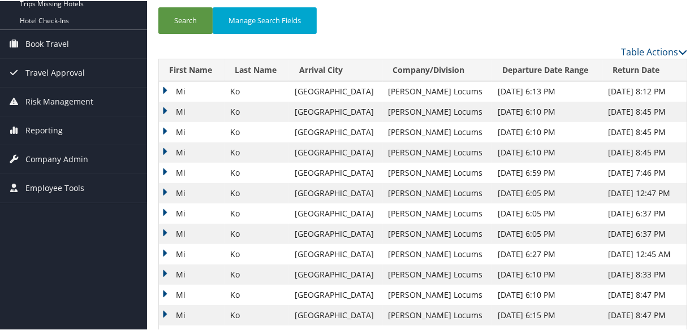
click at [157, 126] on div "Airtinerary® Lookup (at least one field required) Cheryka Saintine Cheryka Sain…" at bounding box center [422, 207] width 551 height 722
click at [163, 127] on td "Mi" at bounding box center [192, 131] width 66 height 20
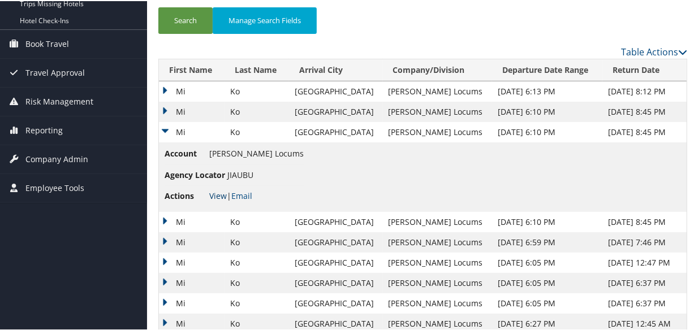
click at [215, 193] on link "View" at bounding box center [218, 194] width 18 height 11
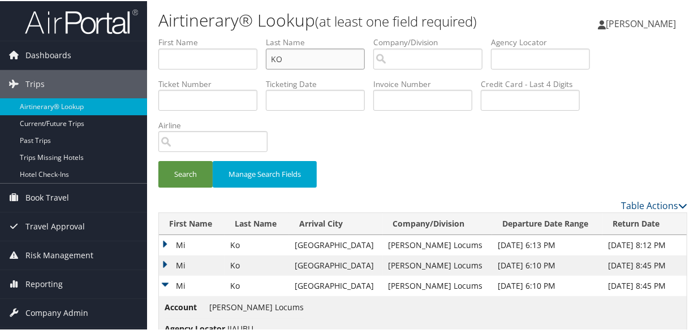
click at [343, 54] on input "KO" at bounding box center [315, 58] width 99 height 21
type input "KOCAB"
click at [158, 160] on button "Search" at bounding box center [185, 173] width 54 height 27
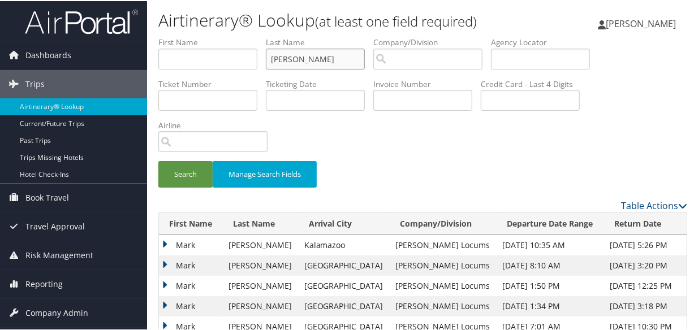
scroll to position [102, 0]
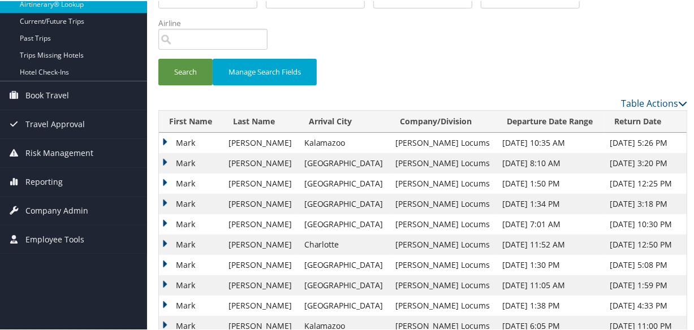
click at [161, 157] on td "Mark" at bounding box center [191, 162] width 64 height 20
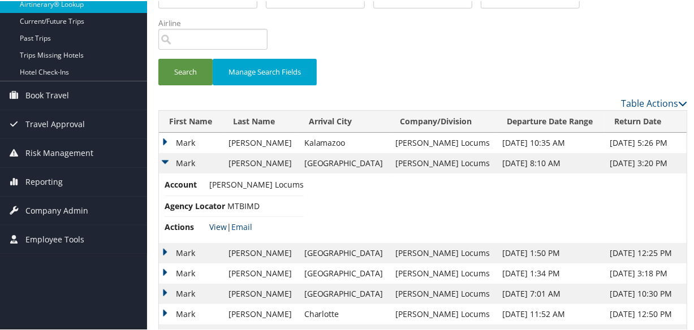
click at [221, 223] on link "View" at bounding box center [218, 226] width 18 height 11
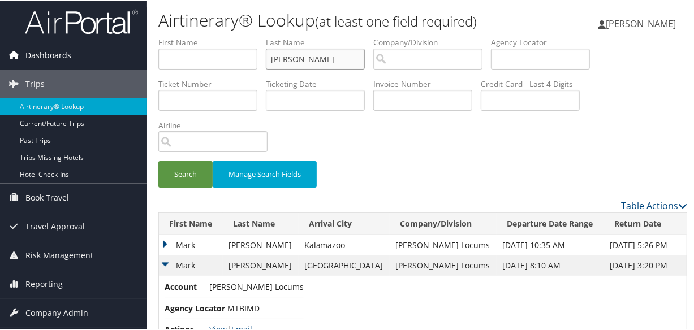
drag, startPoint x: 326, startPoint y: 57, endPoint x: 84, endPoint y: 53, distance: 241.6
type input "FRIEDMAN"
click at [158, 160] on button "Search" at bounding box center [185, 173] width 54 height 27
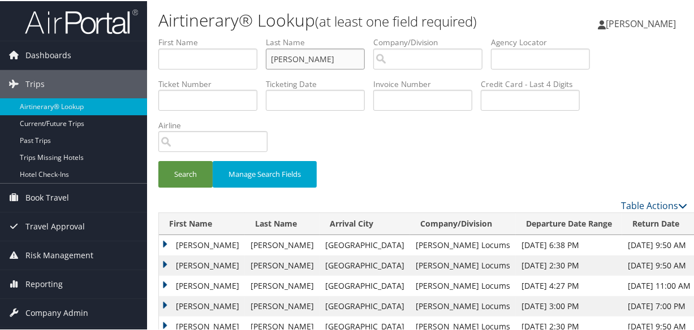
scroll to position [102, 0]
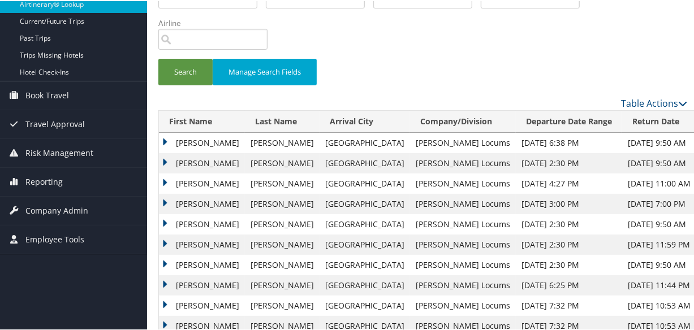
click at [165, 158] on td "Steven" at bounding box center [202, 162] width 86 height 20
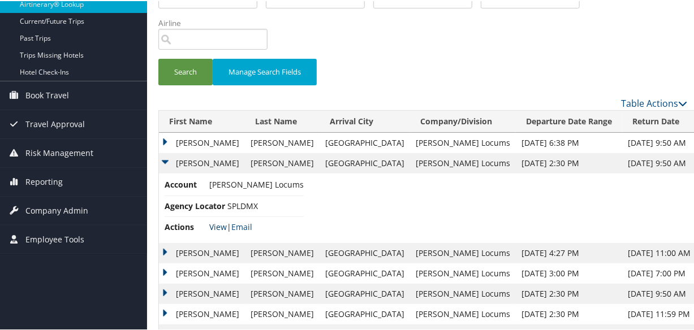
click at [215, 222] on link "View" at bounding box center [218, 226] width 18 height 11
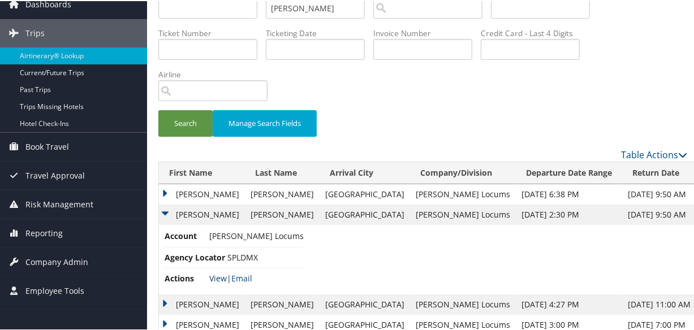
scroll to position [0, 0]
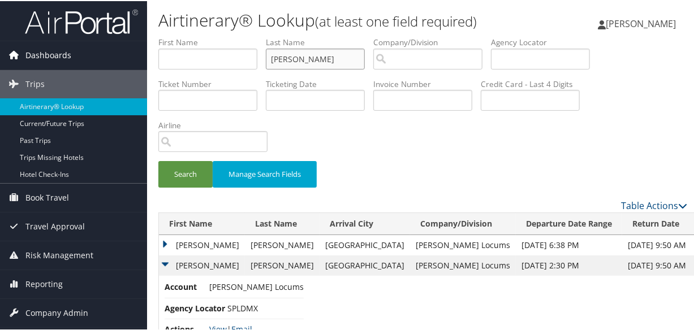
drag, startPoint x: 329, startPoint y: 58, endPoint x: 35, endPoint y: 41, distance: 294.6
type input "SCHMOKER"
click at [158, 160] on button "Search" at bounding box center [185, 173] width 54 height 27
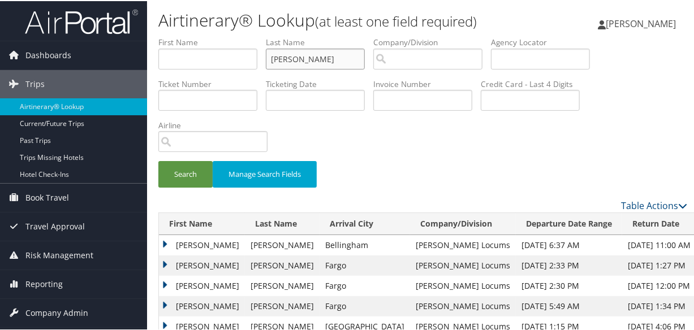
scroll to position [86, 0]
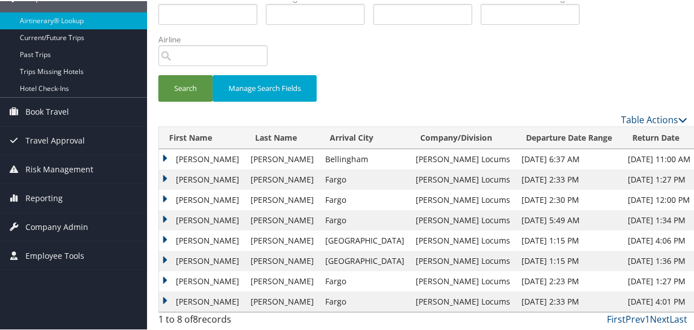
click at [161, 196] on td "Joseph" at bounding box center [202, 199] width 86 height 20
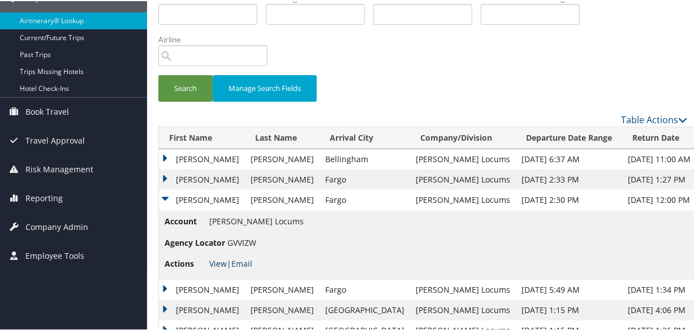
click at [216, 260] on link "View" at bounding box center [218, 262] width 18 height 11
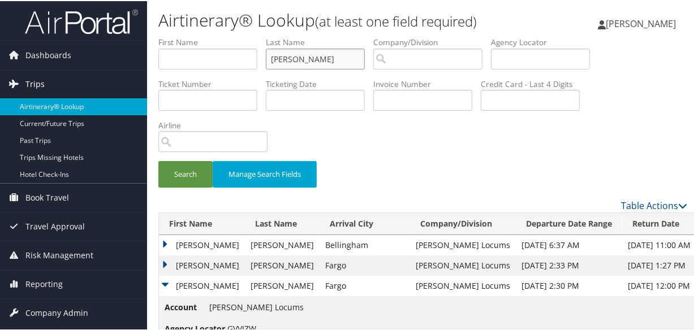
drag, startPoint x: 338, startPoint y: 59, endPoint x: 88, endPoint y: 81, distance: 251.0
click at [88, 85] on div "Dashboards AirPortal 360™ (Manager) My Travel Dashboard Trips Airtinerary® Look…" at bounding box center [349, 243] width 699 height 486
type input "SWEETSER"
click at [158, 160] on button "Search" at bounding box center [185, 173] width 54 height 27
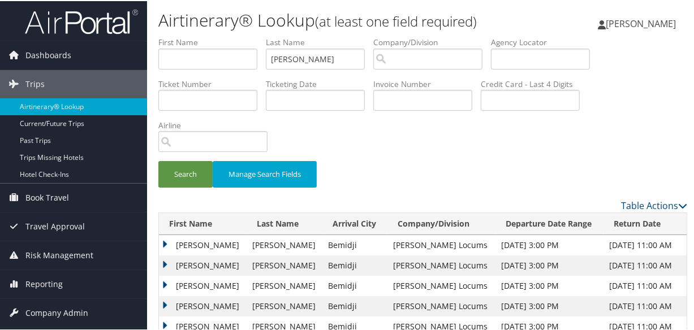
click at [162, 264] on td "Philip" at bounding box center [203, 265] width 88 height 20
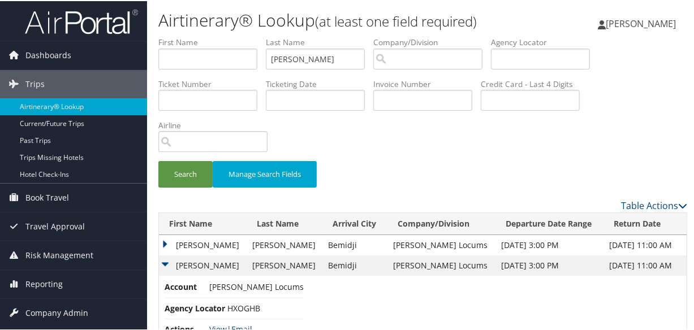
scroll to position [205, 0]
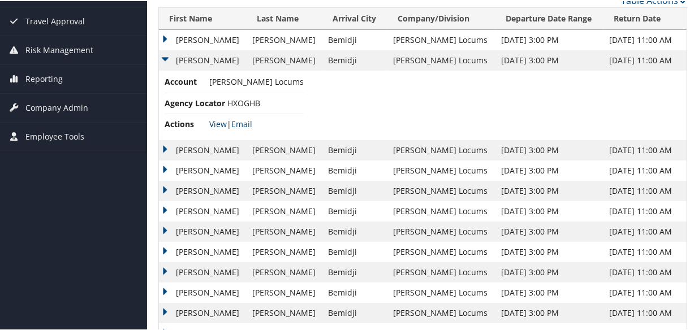
click at [218, 120] on link "View" at bounding box center [218, 123] width 18 height 11
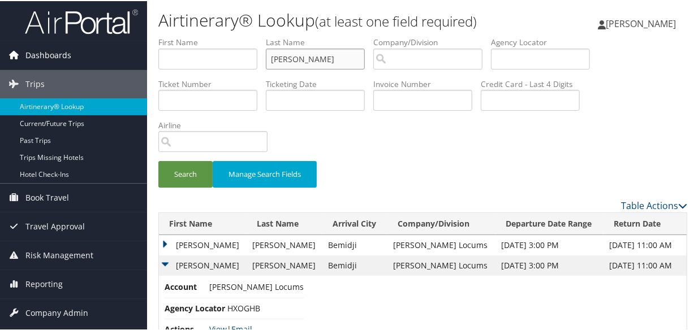
drag, startPoint x: 341, startPoint y: 62, endPoint x: 67, endPoint y: 54, distance: 273.9
type input "NGUYEN"
click at [158, 160] on button "Search" at bounding box center [185, 173] width 54 height 27
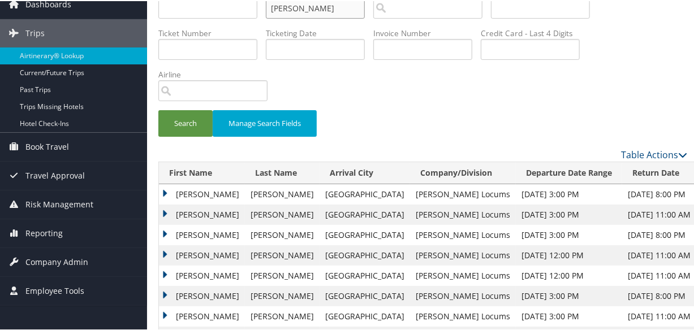
scroll to position [102, 0]
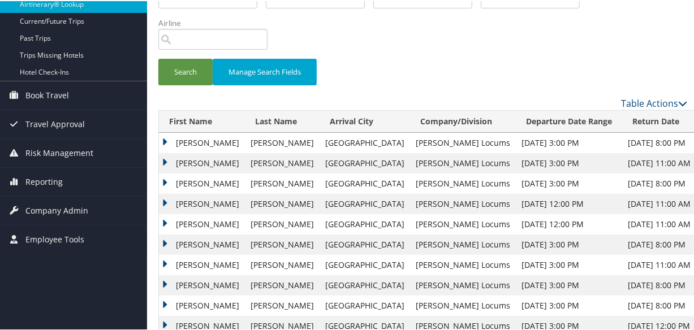
click at [163, 136] on td "Thuc" at bounding box center [202, 142] width 86 height 20
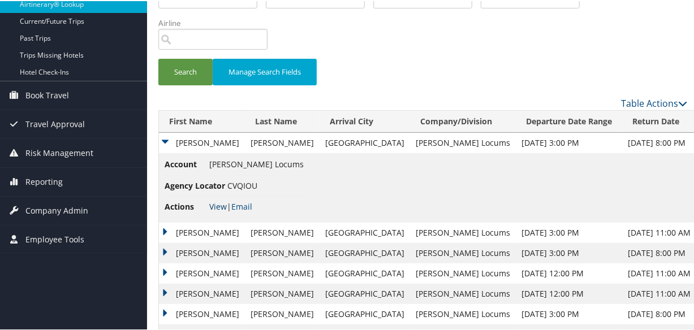
click at [215, 200] on link "View" at bounding box center [218, 205] width 18 height 11
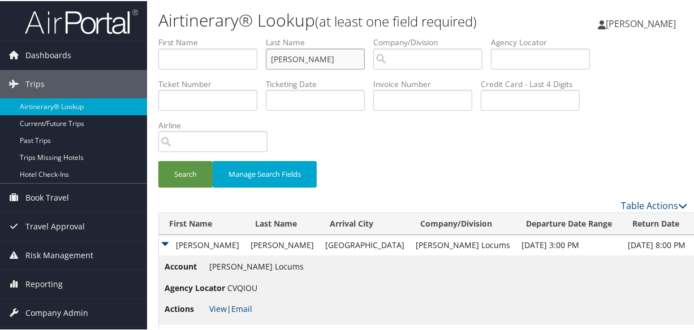
drag, startPoint x: 338, startPoint y: 57, endPoint x: 32, endPoint y: 36, distance: 307.2
type input "WANG"
click at [158, 160] on button "Search" at bounding box center [185, 173] width 54 height 27
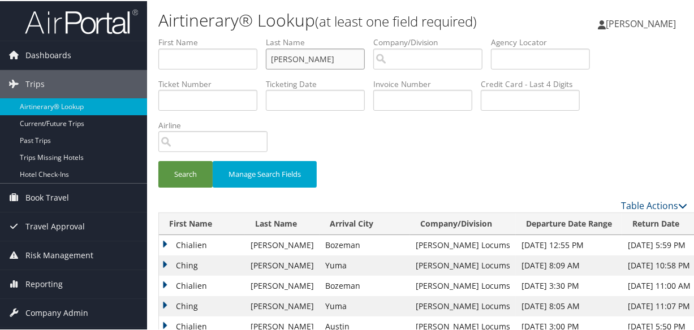
scroll to position [102, 0]
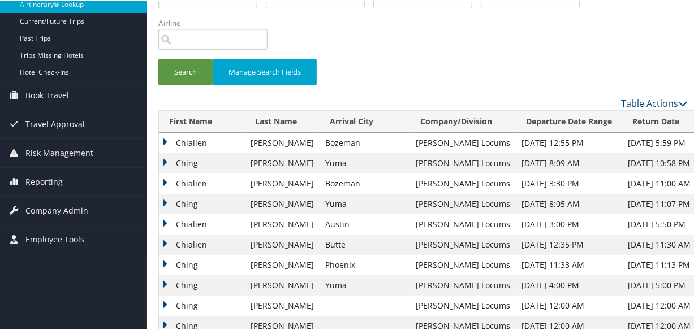
click at [163, 156] on td "Ching" at bounding box center [202, 162] width 86 height 20
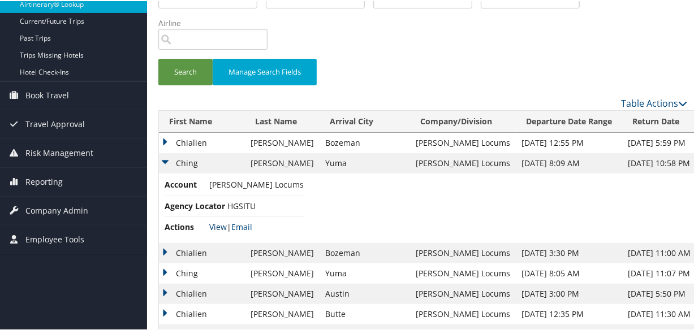
click at [219, 221] on link "View" at bounding box center [218, 226] width 18 height 11
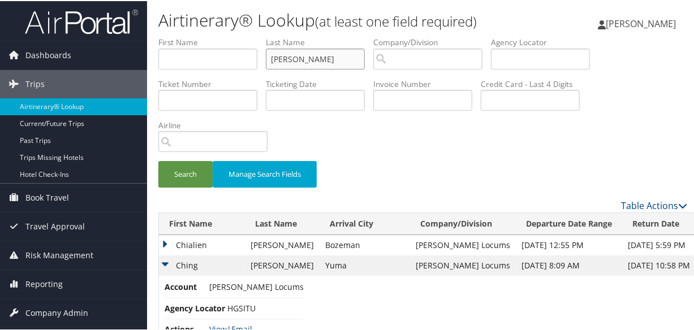
drag, startPoint x: 274, startPoint y: 49, endPoint x: 197, endPoint y: 51, distance: 77.5
click at [197, 36] on ul "First Name Last Name WANG Departure City Arrival City Company/Division Airport/…" at bounding box center [422, 36] width 529 height 0
type input "COOK"
click at [158, 160] on button "Search" at bounding box center [185, 173] width 54 height 27
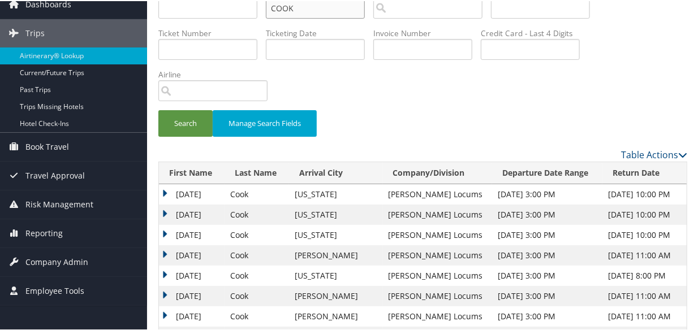
scroll to position [127, 0]
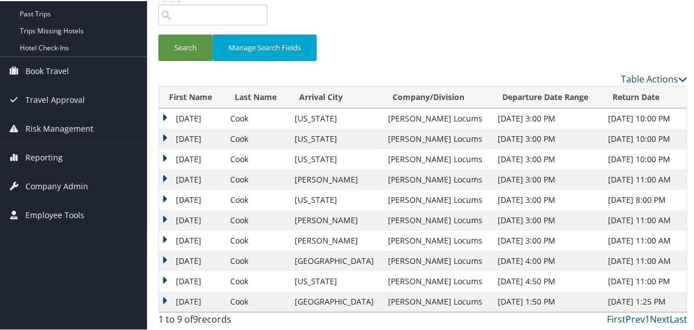
click at [161, 174] on td "Tuesday" at bounding box center [192, 179] width 66 height 20
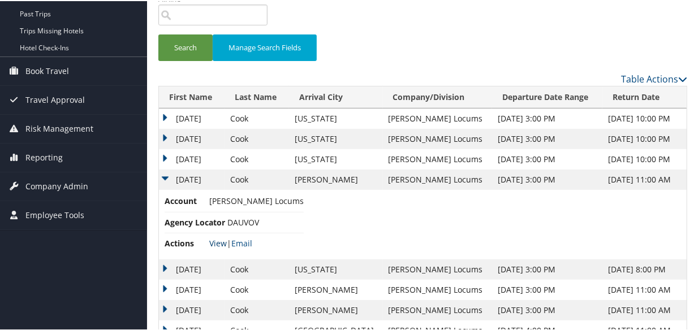
click at [219, 240] on link "View" at bounding box center [218, 242] width 18 height 11
click at [165, 151] on td "Tuesday" at bounding box center [192, 158] width 66 height 20
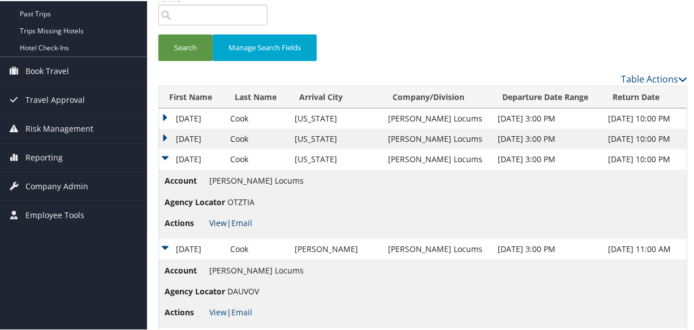
click at [216, 218] on link "View" at bounding box center [218, 222] width 18 height 11
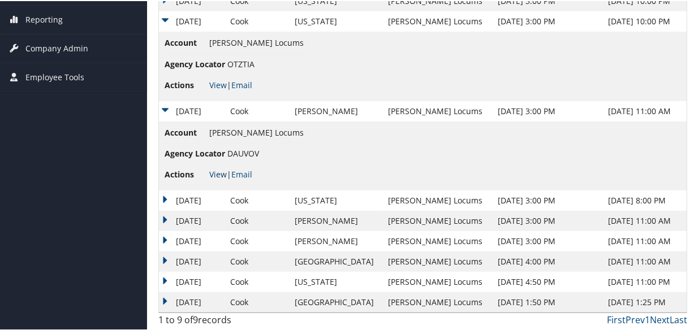
click at [216, 170] on link "View" at bounding box center [218, 173] width 18 height 11
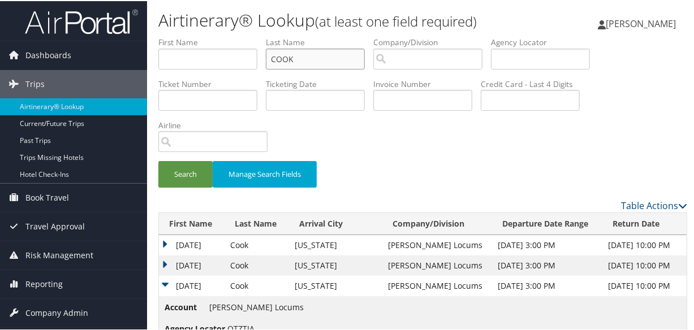
drag, startPoint x: 342, startPoint y: 57, endPoint x: 96, endPoint y: 29, distance: 248.2
click at [102, 31] on div "Dashboards AirPortal 360™ (Manager) My Travel Dashboard Trips Airtinerary® Look…" at bounding box center [349, 298] width 699 height 596
click at [158, 160] on button "Search" at bounding box center [185, 173] width 54 height 27
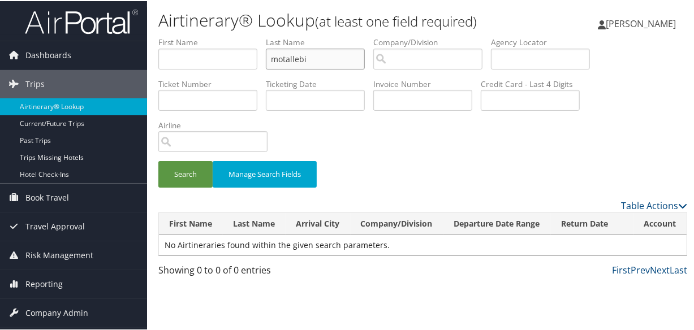
type input "motallebi"
click at [158, 160] on button "Search" at bounding box center [185, 173] width 54 height 27
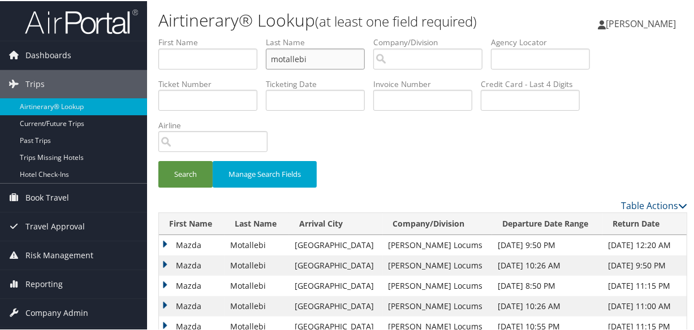
scroll to position [102, 0]
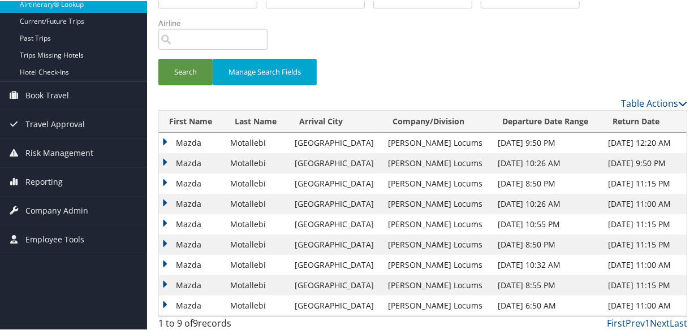
click at [160, 222] on td "Mazda" at bounding box center [192, 223] width 66 height 20
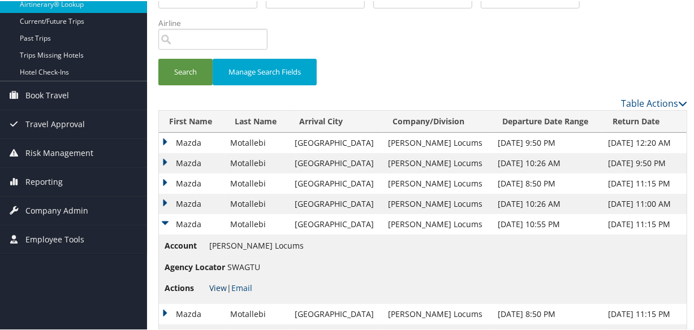
click at [217, 286] on link "View" at bounding box center [218, 287] width 18 height 11
click at [163, 139] on td "Mazda" at bounding box center [192, 142] width 66 height 20
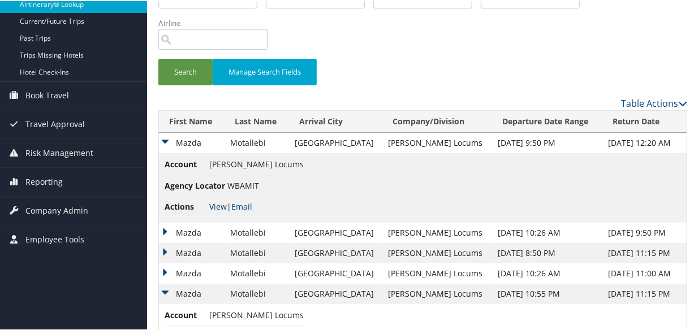
click at [214, 204] on link "View" at bounding box center [218, 205] width 18 height 11
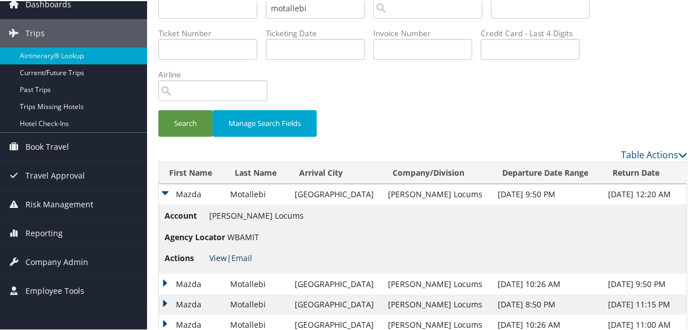
scroll to position [0, 0]
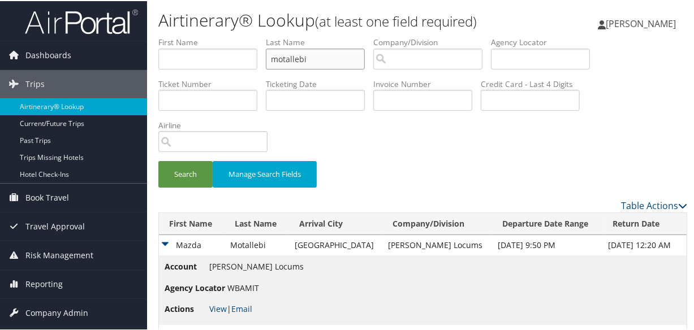
drag, startPoint x: 349, startPoint y: 58, endPoint x: 104, endPoint y: 37, distance: 245.9
click at [104, 37] on div "Dashboards AirPortal 360™ (Manager) My Travel Dashboard Trips Airtinerary® Look…" at bounding box center [349, 288] width 699 height 576
type input "grilli"
click at [158, 160] on button "Search" at bounding box center [185, 173] width 54 height 27
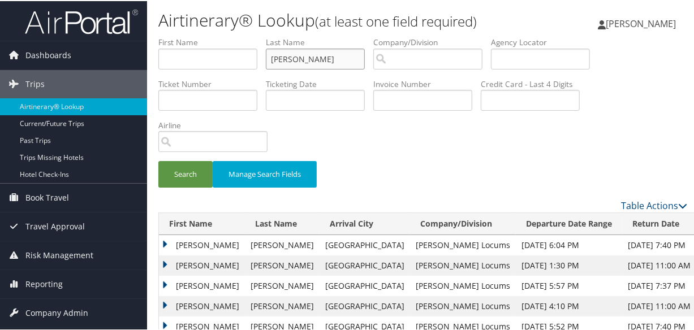
scroll to position [154, 0]
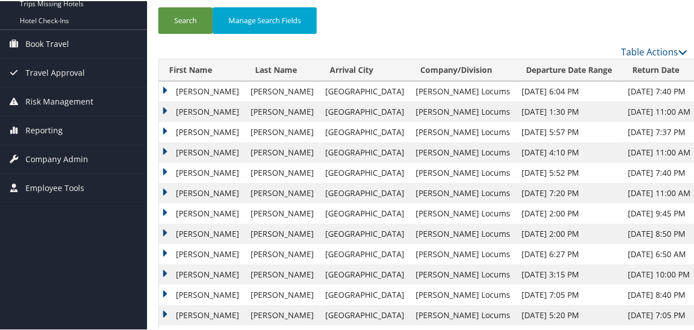
click at [162, 107] on td "Andrea" at bounding box center [202, 111] width 86 height 20
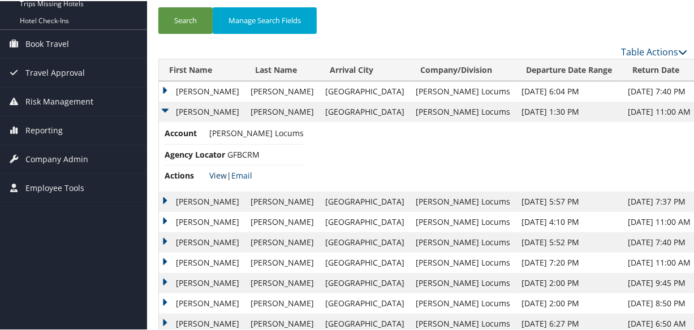
click at [217, 173] on link "View" at bounding box center [218, 174] width 18 height 11
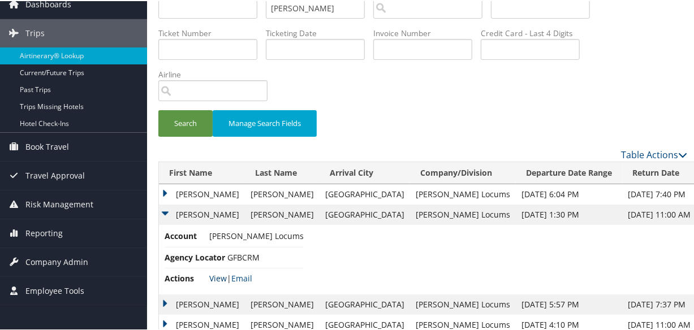
scroll to position [0, 0]
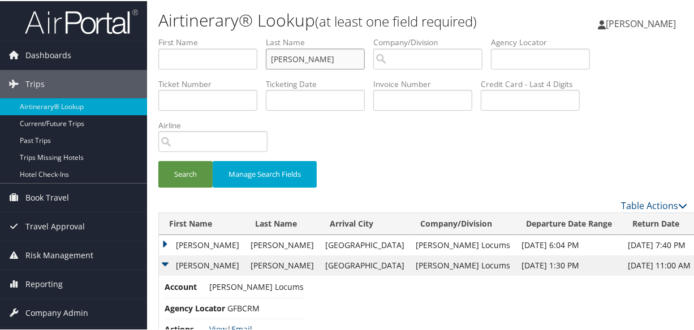
drag, startPoint x: 338, startPoint y: 58, endPoint x: -33, endPoint y: 35, distance: 371.7
click at [0, 35] on html "Menu Dashboards ► AirPortal 360™ (Manager) My Travel Dashboard Trips ► Airtiner…" at bounding box center [349, 165] width 699 height 330
click at [158, 160] on button "Search" at bounding box center [185, 173] width 54 height 27
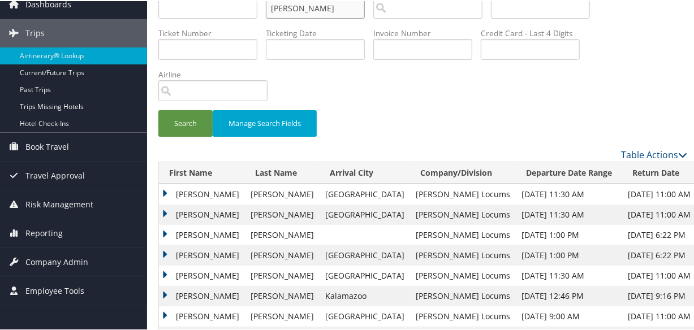
scroll to position [205, 0]
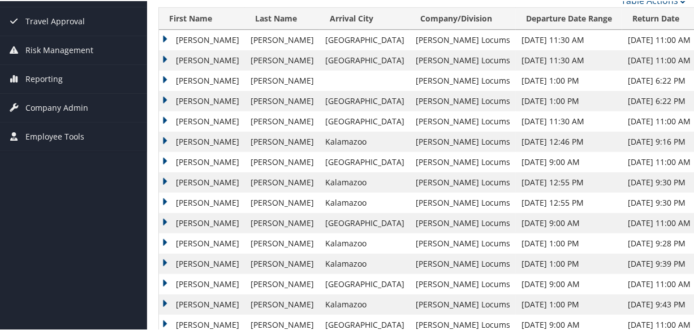
click at [163, 96] on td "Amy" at bounding box center [202, 100] width 86 height 20
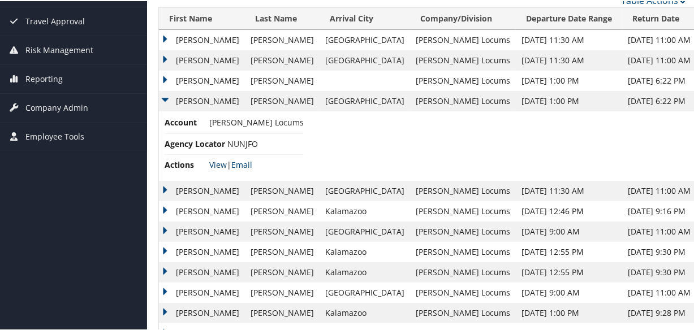
click at [214, 166] on link "View" at bounding box center [218, 163] width 18 height 11
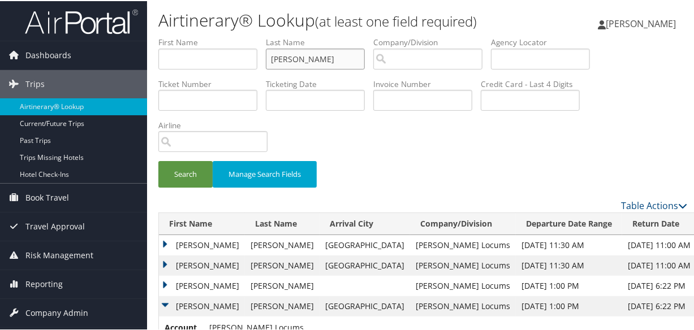
click at [333, 58] on input "welch" at bounding box center [315, 58] width 99 height 21
click at [158, 160] on button "Search" at bounding box center [185, 173] width 54 height 27
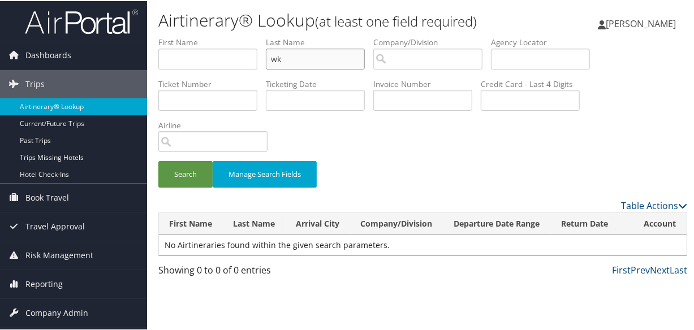
type input "w"
type input "kirwin"
click at [158, 160] on button "Search" at bounding box center [185, 173] width 54 height 27
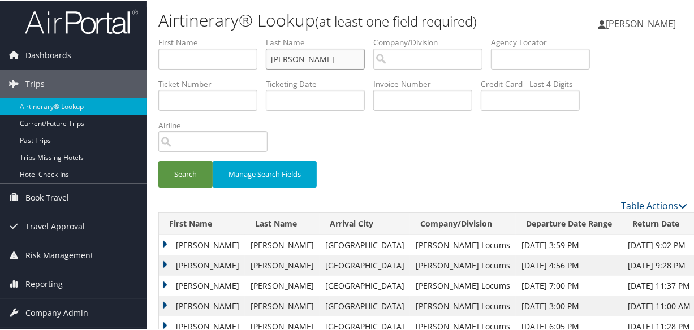
scroll to position [127, 0]
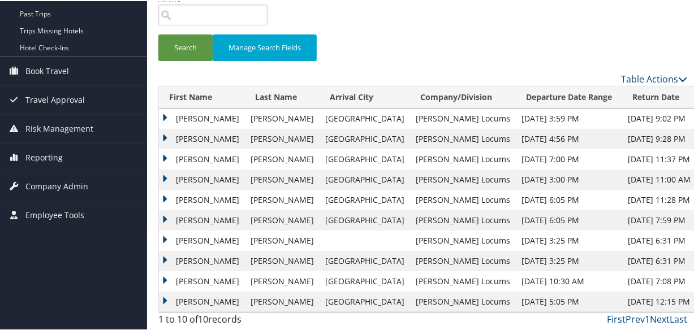
click at [166, 114] on td "Michael" at bounding box center [202, 117] width 86 height 20
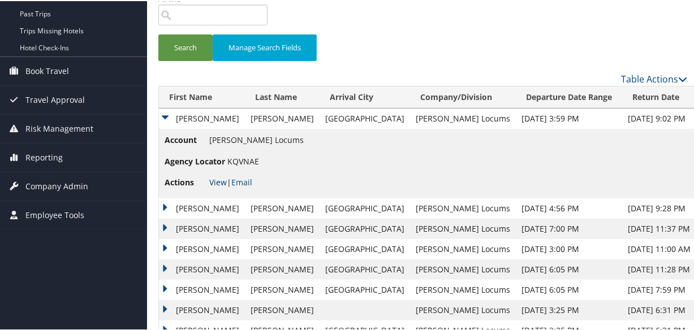
click at [223, 181] on link "View" at bounding box center [218, 181] width 18 height 11
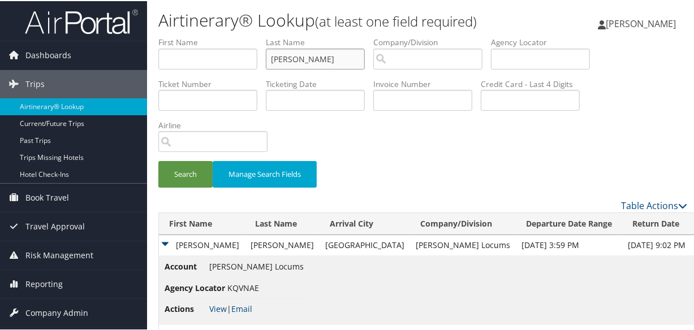
drag, startPoint x: 312, startPoint y: 54, endPoint x: 168, endPoint y: 50, distance: 144.3
click at [168, 36] on ul "First Name Last Name kirwin Departure City Arrival City Company/Division Airpor…" at bounding box center [422, 36] width 529 height 0
type input "suleiman"
click at [158, 160] on button "Search" at bounding box center [185, 173] width 54 height 27
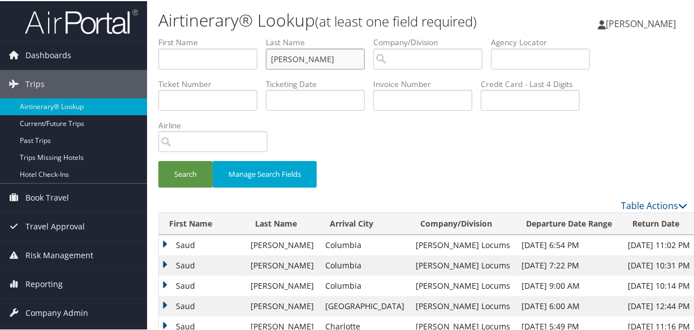
scroll to position [154, 0]
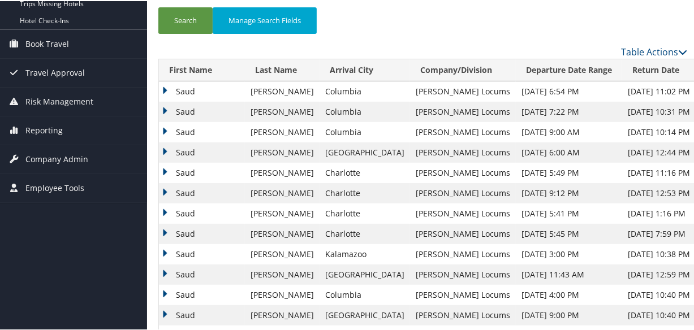
click at [168, 85] on td "Saud" at bounding box center [202, 90] width 86 height 20
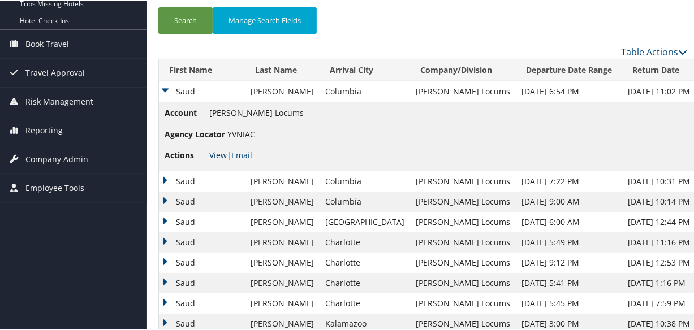
click at [216, 152] on link "View" at bounding box center [218, 154] width 18 height 11
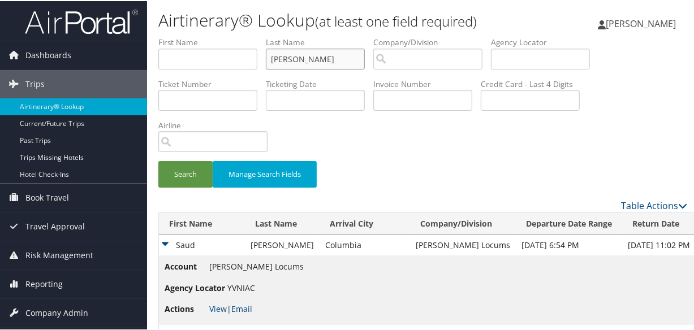
drag, startPoint x: 325, startPoint y: 62, endPoint x: 176, endPoint y: 57, distance: 148.9
click at [173, 36] on ul "First Name Last Name suleiman Departure City Arrival City Company/Division Airp…" at bounding box center [422, 36] width 529 height 0
type input "mena"
click at [158, 160] on button "Search" at bounding box center [185, 173] width 54 height 27
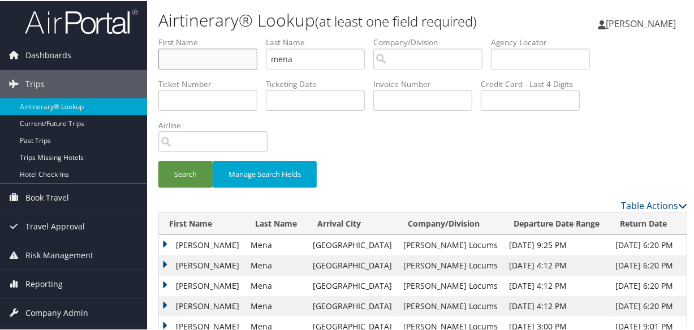
type input "jorge"
click at [179, 173] on button "Search" at bounding box center [185, 173] width 54 height 27
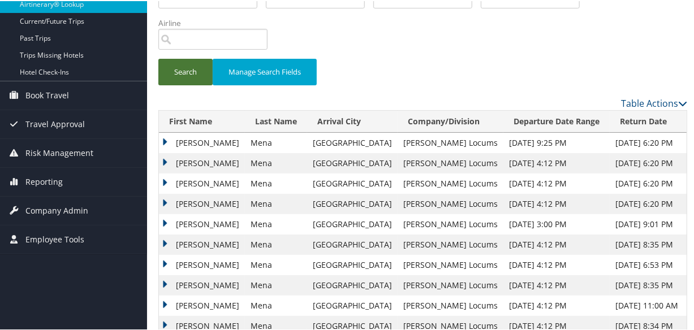
scroll to position [154, 0]
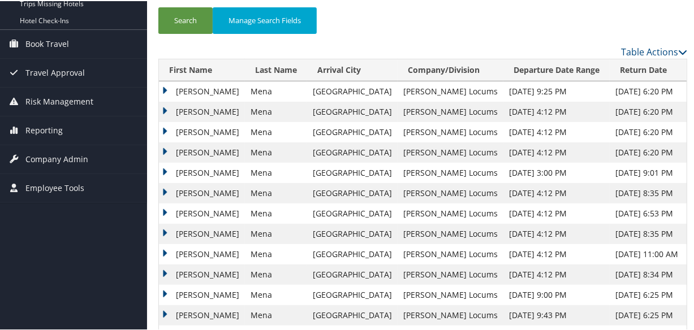
click at [164, 169] on td "Jorge" at bounding box center [202, 172] width 86 height 20
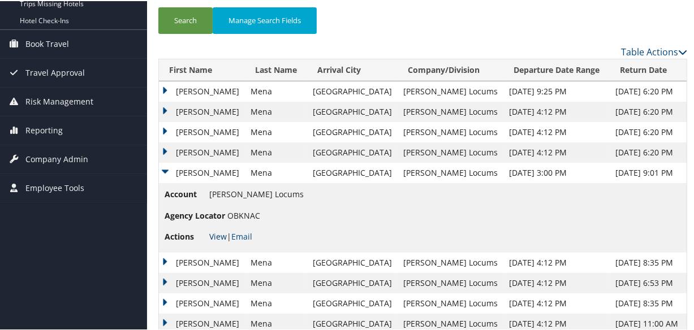
click at [219, 235] on link "View" at bounding box center [218, 235] width 18 height 11
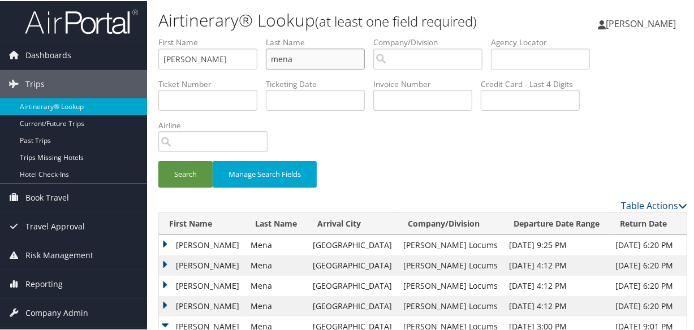
click at [334, 59] on input "mena" at bounding box center [315, 58] width 99 height 21
type input "m"
type input "puza"
click at [206, 63] on input "jorge" at bounding box center [207, 58] width 99 height 21
type input "j"
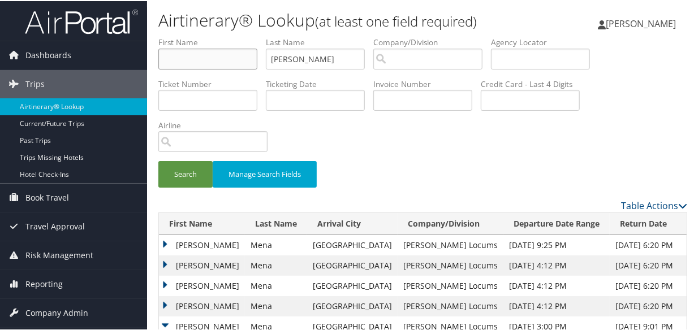
click at [158, 160] on button "Search" at bounding box center [185, 173] width 54 height 27
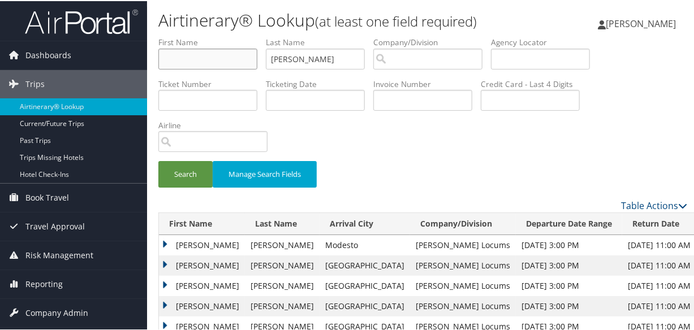
scroll to position [154, 0]
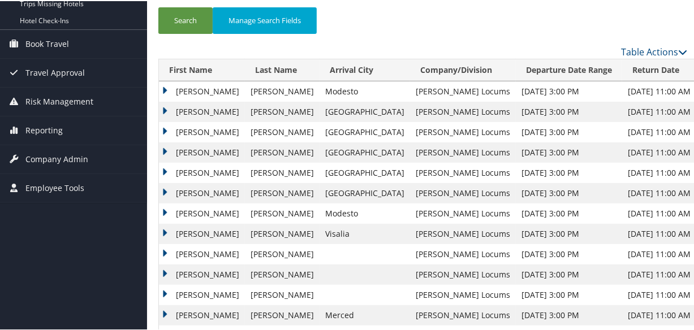
click at [166, 88] on td "Walter" at bounding box center [202, 90] width 86 height 20
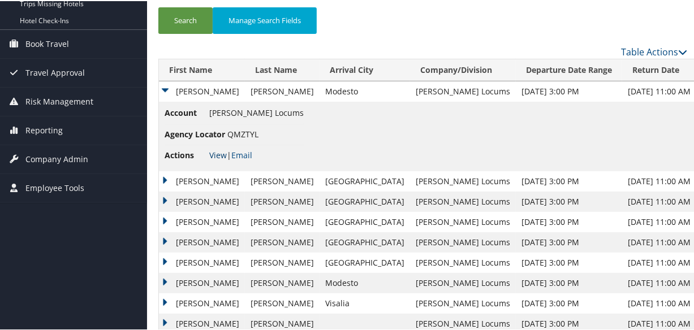
click at [214, 154] on link "View" at bounding box center [218, 154] width 18 height 11
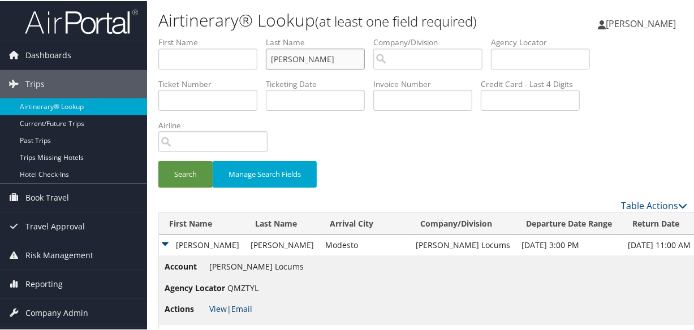
drag, startPoint x: 334, startPoint y: 62, endPoint x: 176, endPoint y: 59, distance: 158.4
click at [176, 36] on ul "First Name Last Name puza Departure City Arrival City Company/Division Airport/…" at bounding box center [422, 36] width 529 height 0
type input "sandy"
click at [158, 160] on button "Search" at bounding box center [185, 173] width 54 height 27
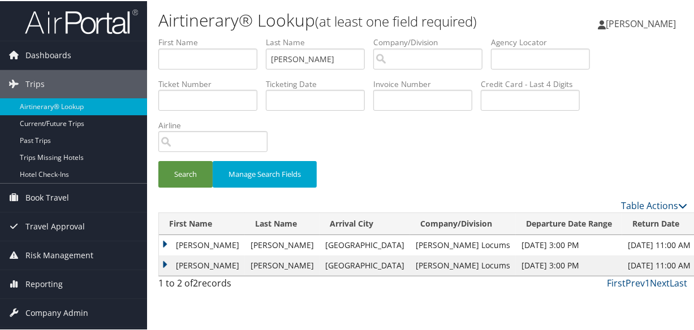
click at [164, 243] on td "Reginald" at bounding box center [202, 244] width 86 height 20
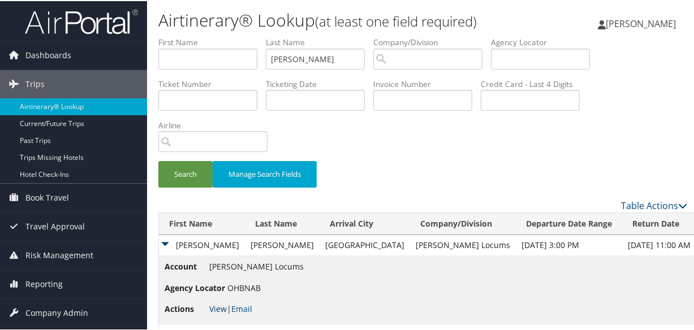
click at [214, 309] on link "View" at bounding box center [218, 308] width 18 height 11
drag, startPoint x: 316, startPoint y: 56, endPoint x: 19, endPoint y: 40, distance: 297.4
click at [19, 40] on div "Dashboards AirPortal 360™ (Manager) My Travel Dashboard Trips Airtinerary® Look…" at bounding box center [349, 182] width 699 height 364
type input "pitts"
click at [158, 160] on button "Search" at bounding box center [185, 173] width 54 height 27
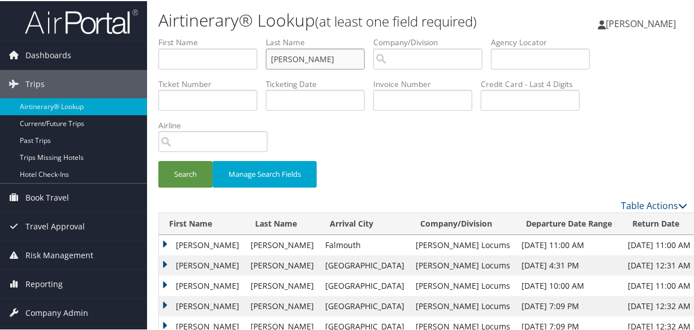
scroll to position [102, 0]
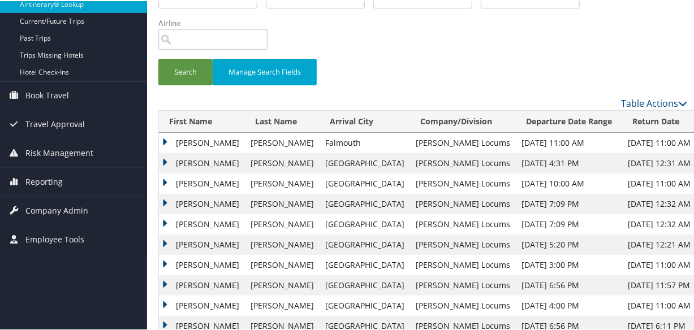
click at [166, 158] on td "Tonia" at bounding box center [202, 162] width 86 height 20
click at [165, 157] on td "Tonia" at bounding box center [202, 162] width 86 height 20
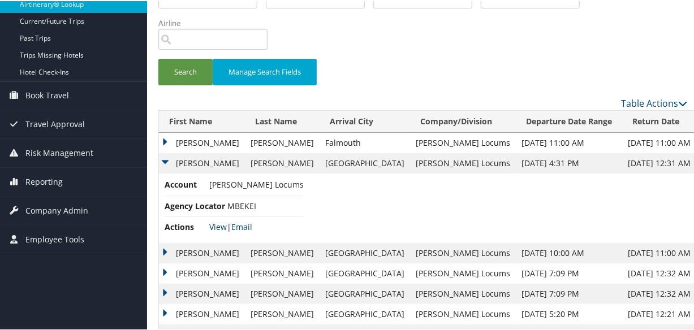
click at [217, 225] on link "View" at bounding box center [218, 226] width 18 height 11
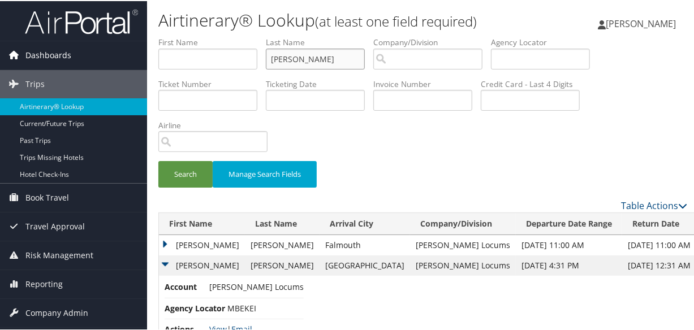
drag, startPoint x: 351, startPoint y: 55, endPoint x: 27, endPoint y: 43, distance: 324.3
click at [27, 43] on div "Dashboards AirPortal 360™ (Manager) My Travel Dashboard Trips Airtinerary® Look…" at bounding box center [349, 304] width 699 height 609
type input "bochent"
click at [158, 160] on button "Search" at bounding box center [185, 173] width 54 height 27
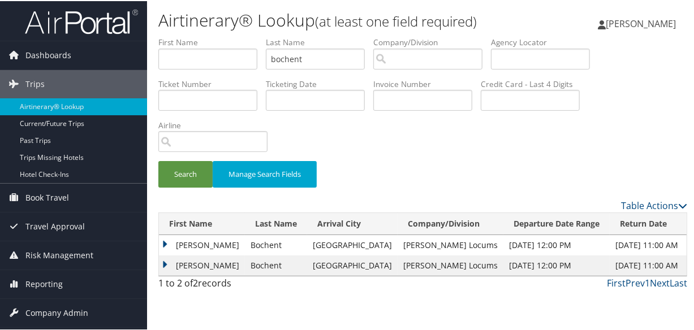
click at [163, 241] on td "Raphael" at bounding box center [202, 244] width 86 height 20
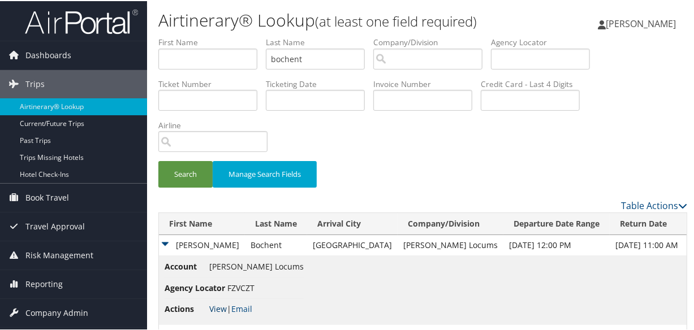
click at [219, 307] on link "View" at bounding box center [218, 308] width 18 height 11
drag, startPoint x: 320, startPoint y: 61, endPoint x: 149, endPoint y: 60, distance: 170.8
click at [158, 61] on form "First Name Last Name bochent Departure City Arrival City Company/Division Airpo…" at bounding box center [422, 117] width 529 height 162
type input "kelledy"
click at [158, 160] on button "Search" at bounding box center [185, 173] width 54 height 27
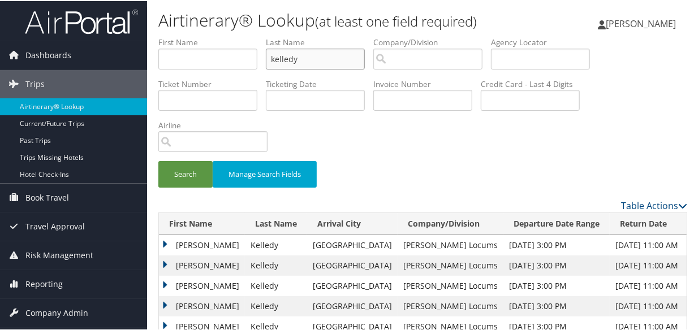
scroll to position [66, 0]
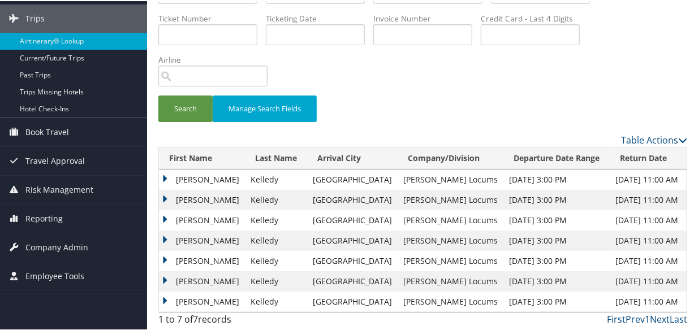
click at [163, 240] on td "Patrick" at bounding box center [202, 240] width 86 height 20
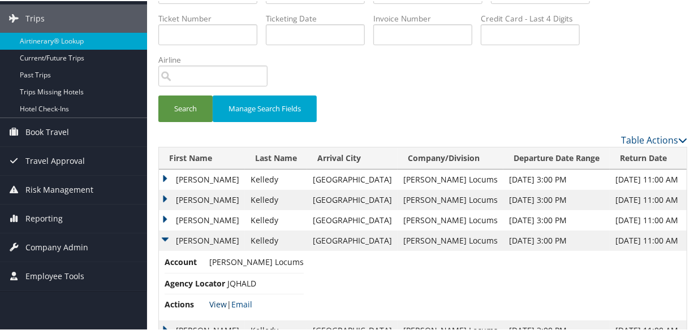
click at [219, 300] on link "View" at bounding box center [218, 303] width 18 height 11
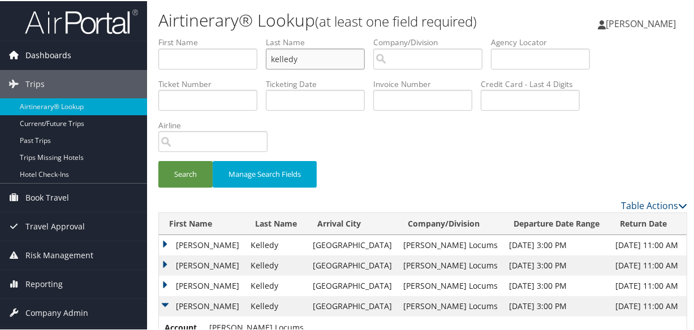
drag, startPoint x: 316, startPoint y: 57, endPoint x: 130, endPoint y: 57, distance: 185.5
click at [130, 57] on div "Dashboards AirPortal 360™ (Manager) My Travel Dashboard Trips Airtinerary® Look…" at bounding box center [349, 233] width 699 height 466
type input "edgell"
click at [158, 160] on button "Search" at bounding box center [185, 173] width 54 height 27
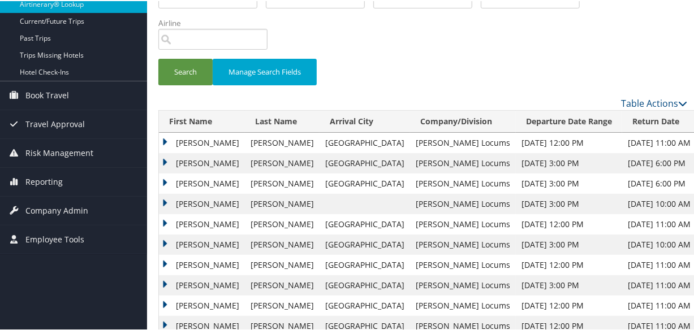
scroll to position [154, 0]
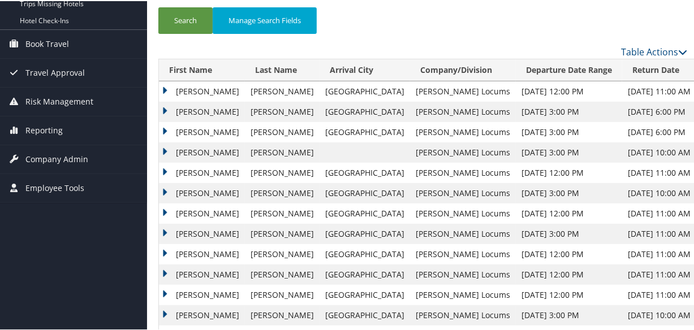
click at [165, 89] on td "Randall" at bounding box center [202, 90] width 86 height 20
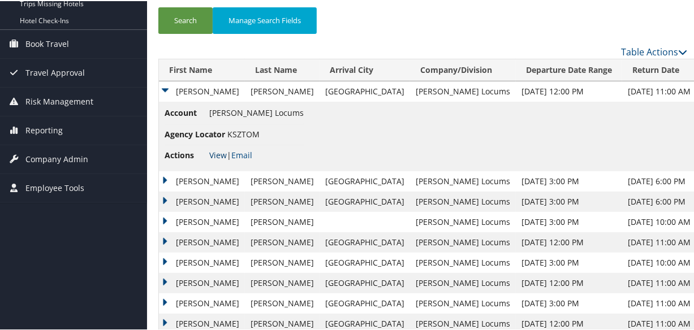
click at [214, 153] on link "View" at bounding box center [218, 154] width 18 height 11
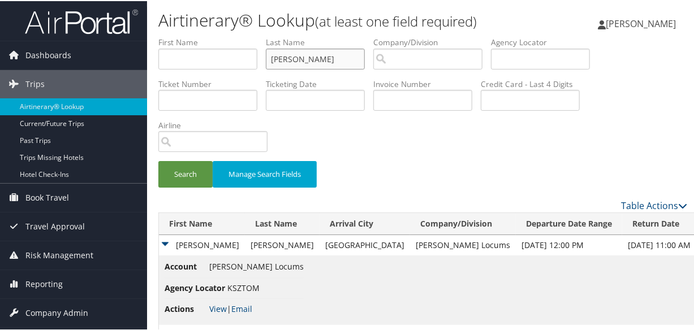
drag, startPoint x: 331, startPoint y: 59, endPoint x: 151, endPoint y: 57, distance: 180.5
click at [158, 57] on form "First Name Last Name edgell Departure City Arrival City Company/Division Airpor…" at bounding box center [422, 117] width 529 height 162
click at [319, 60] on input "text" at bounding box center [315, 58] width 99 height 21
type input "ruffin"
click at [158, 160] on button "Search" at bounding box center [185, 173] width 54 height 27
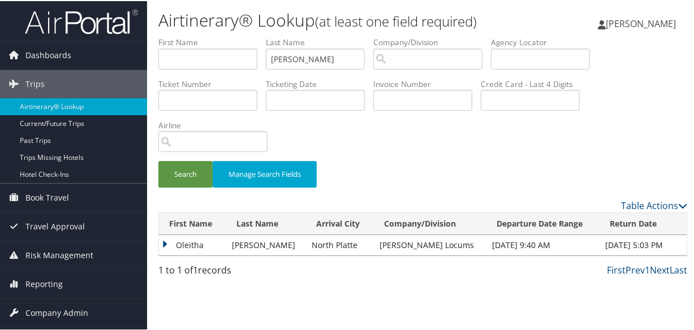
click at [162, 240] on td "Oleitha" at bounding box center [192, 244] width 67 height 20
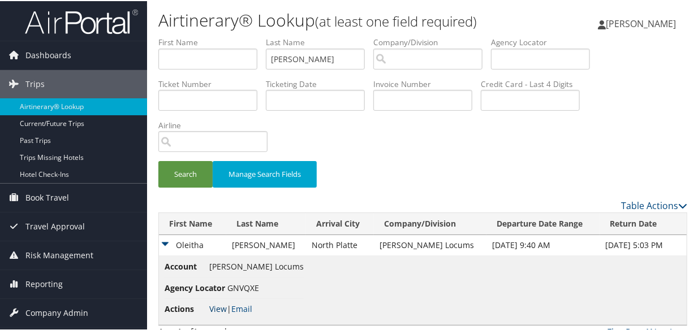
click at [217, 306] on link "View" at bounding box center [218, 308] width 18 height 11
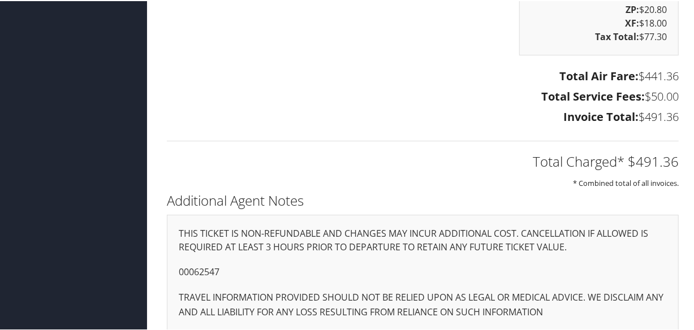
scroll to position [1977, 0]
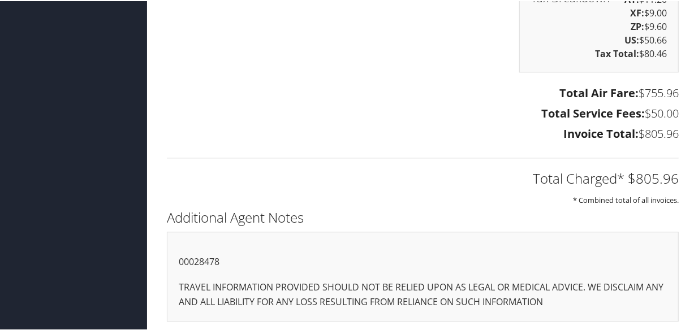
scroll to position [1256, 0]
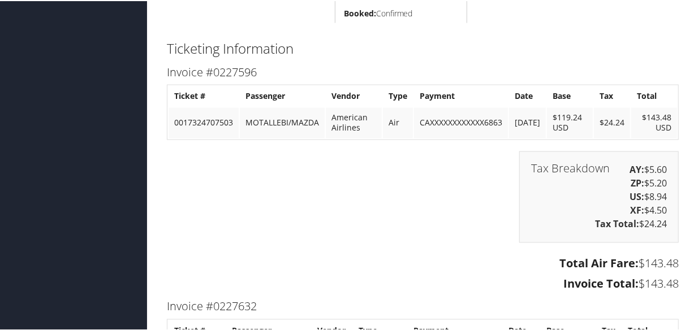
scroll to position [1086, 0]
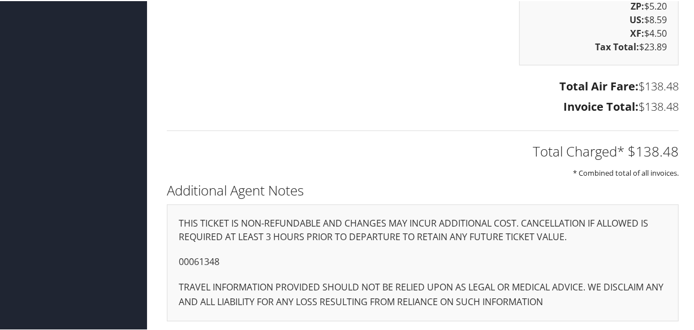
scroll to position [596, 0]
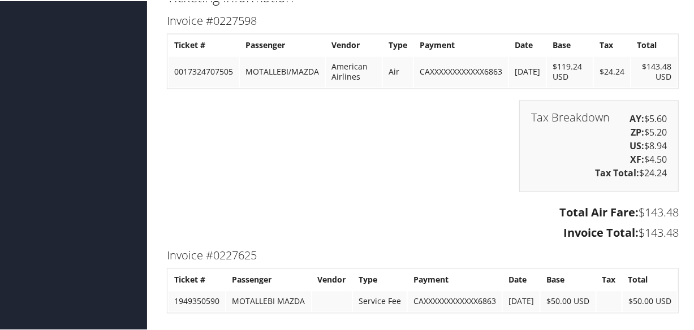
scroll to position [1222, 0]
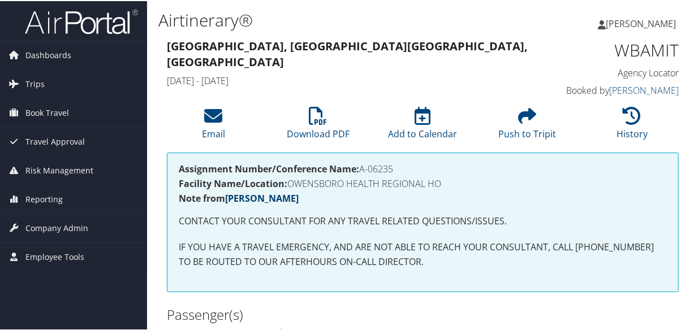
scroll to position [102, 0]
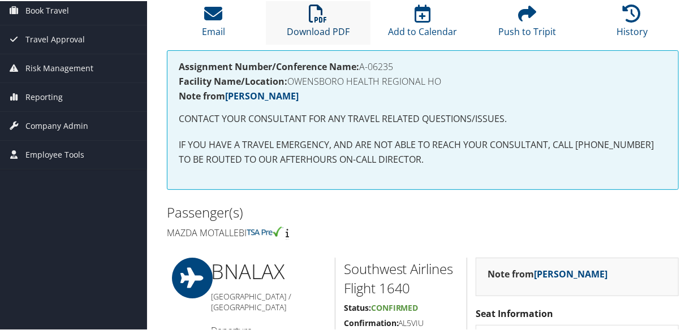
click at [296, 27] on link "Download PDF" at bounding box center [318, 23] width 63 height 27
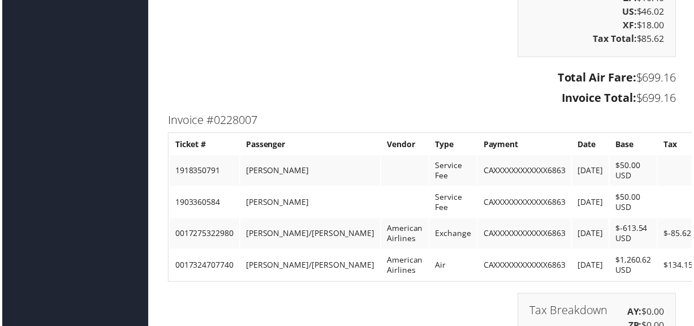
scroll to position [2688, 0]
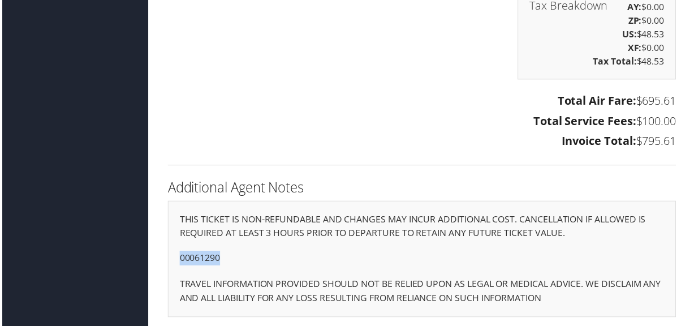
drag, startPoint x: 226, startPoint y: 256, endPoint x: 174, endPoint y: 254, distance: 52.1
click at [174, 254] on div "THIS TICKET IS NON-REFUNDABLE AND CHANGES MAY INCUR ADDITIONAL COST. CANCELLATI…" at bounding box center [423, 260] width 512 height 117
copy p "00061290"
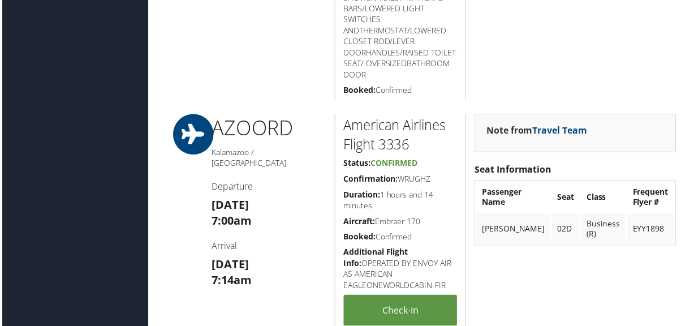
scroll to position [1249, 0]
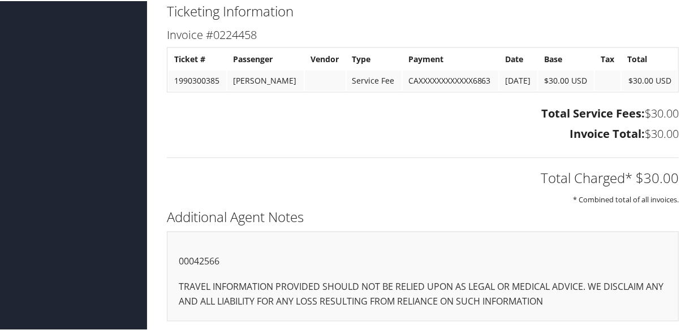
scroll to position [1116, 0]
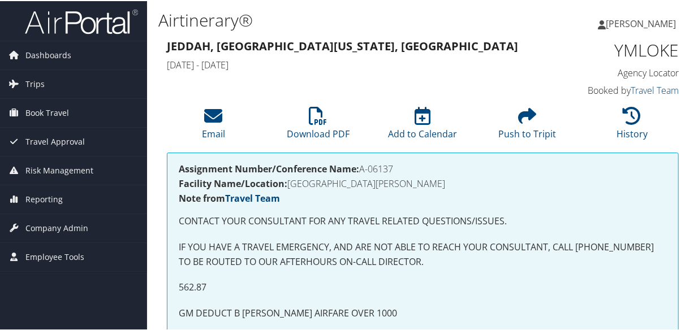
drag, startPoint x: 397, startPoint y: 162, endPoint x: 362, endPoint y: 159, distance: 35.2
click at [362, 159] on div "Assignment Number/Conference Name: A-06137 Facility Name/Location: [GEOGRAPHIC_…" at bounding box center [423, 247] width 512 height 191
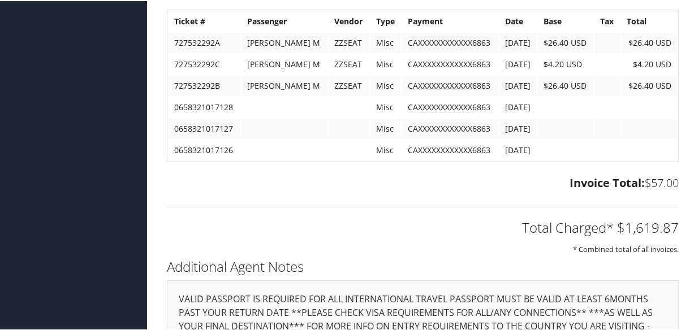
scroll to position [2419, 0]
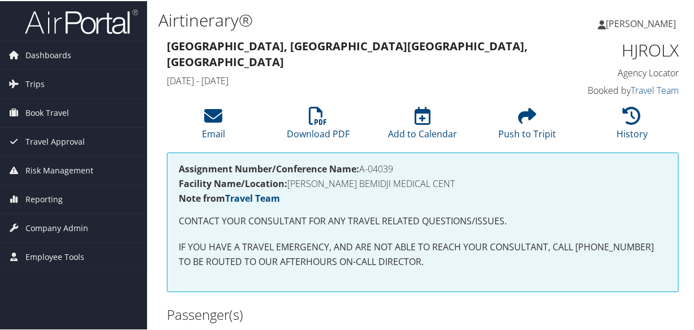
drag, startPoint x: 396, startPoint y: 167, endPoint x: 363, endPoint y: 165, distance: 32.9
click at [363, 165] on h4 "Assignment Number/Conference Name: A-04039" at bounding box center [423, 167] width 488 height 9
copy h4 "A-04039"
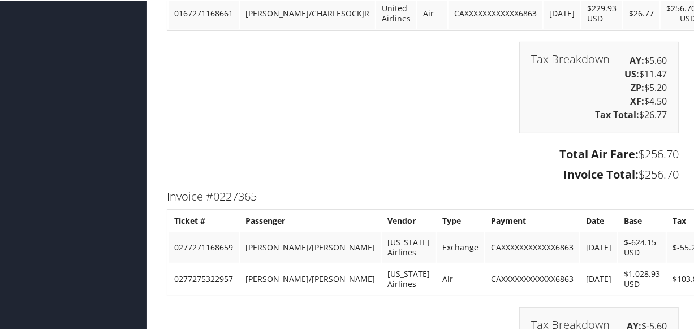
scroll to position [3037, 0]
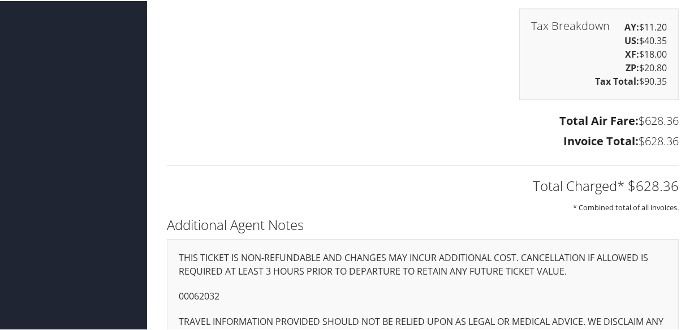
scroll to position [2096, 0]
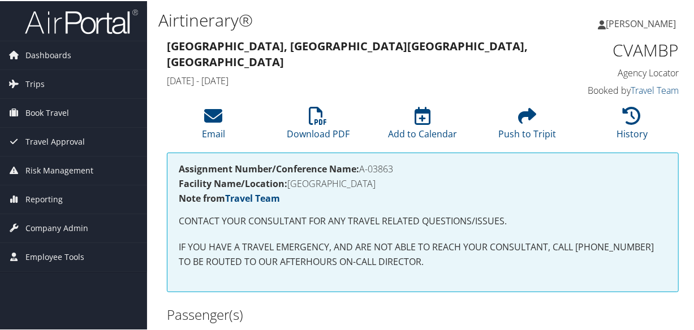
drag, startPoint x: 399, startPoint y: 166, endPoint x: 363, endPoint y: 165, distance: 36.2
click at [363, 165] on h4 "Assignment Number/Conference Name: A-03863" at bounding box center [423, 167] width 488 height 9
copy h4 "A-03863"
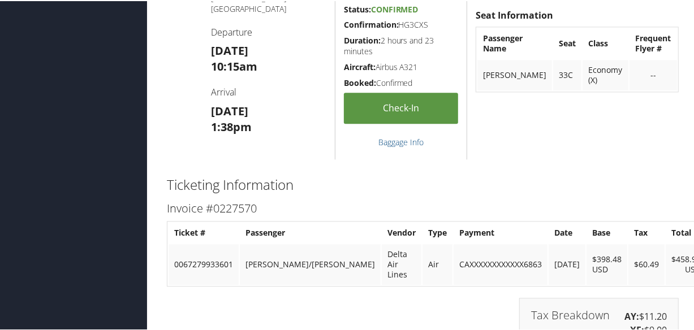
scroll to position [1867, 0]
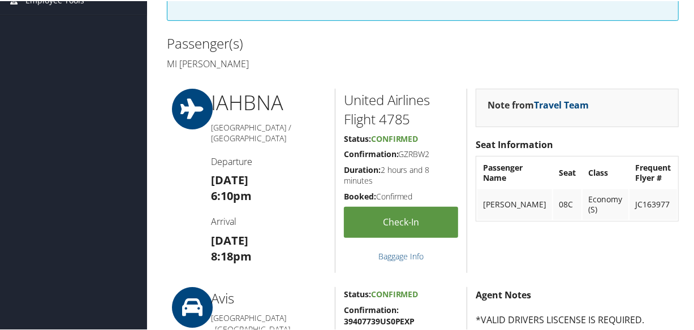
scroll to position [51, 0]
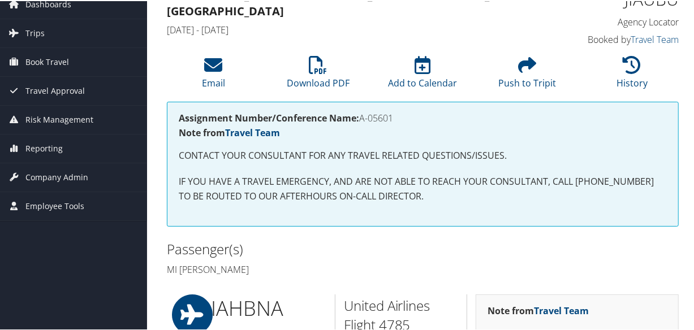
drag, startPoint x: 402, startPoint y: 117, endPoint x: 361, endPoint y: 118, distance: 40.7
click at [361, 118] on h4 "Assignment Number/Conference Name: A-05601" at bounding box center [423, 117] width 488 height 9
copy h4 "A-05601"
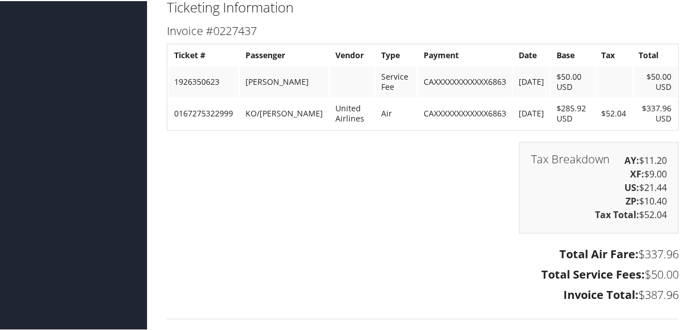
scroll to position [1885, 0]
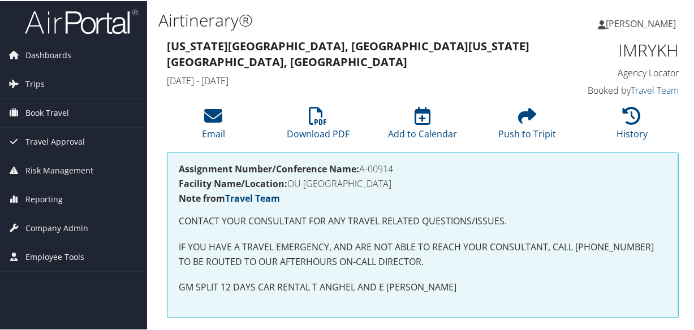
drag, startPoint x: 402, startPoint y: 170, endPoint x: 362, endPoint y: 170, distance: 40.2
click at [362, 170] on h4 "Assignment Number/Conference Name: A-00914" at bounding box center [423, 167] width 488 height 9
copy h4 "A-00914"
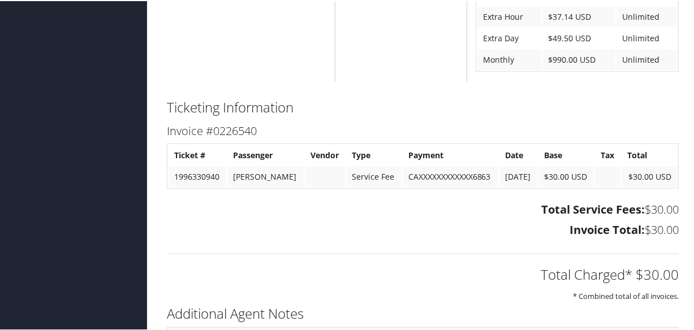
scroll to position [774, 0]
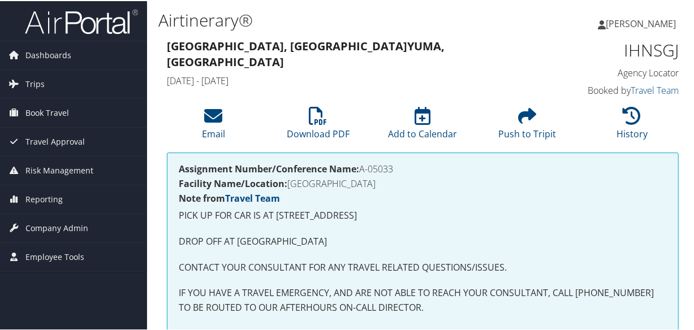
scroll to position [51, 0]
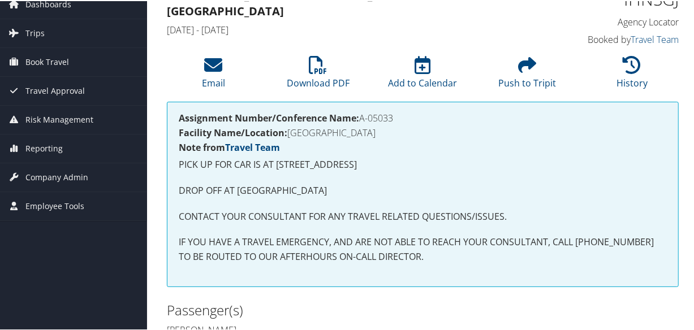
drag, startPoint x: 400, startPoint y: 114, endPoint x: 363, endPoint y: 114, distance: 36.8
click at [363, 114] on h4 "Assignment Number/Conference Name: A-05033" at bounding box center [423, 117] width 488 height 9
copy h4 "A-05033"
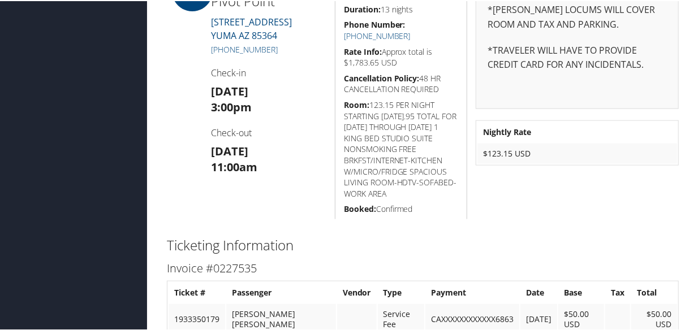
scroll to position [1015, 0]
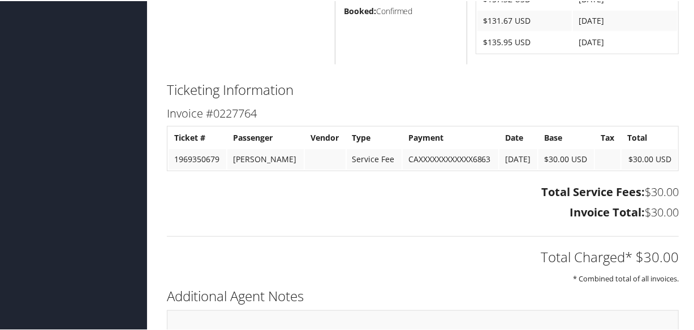
scroll to position [655, 0]
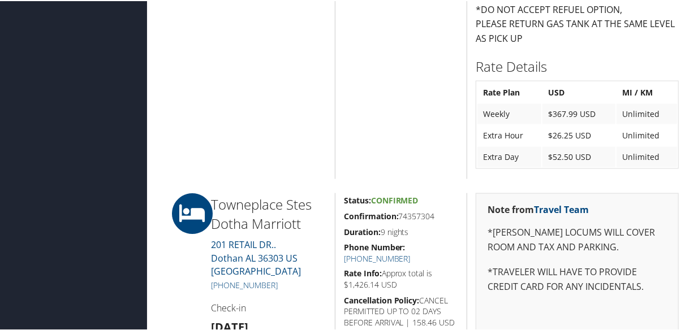
scroll to position [696, 0]
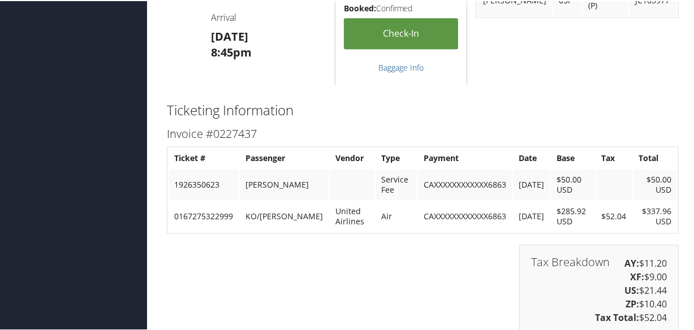
scroll to position [1885, 0]
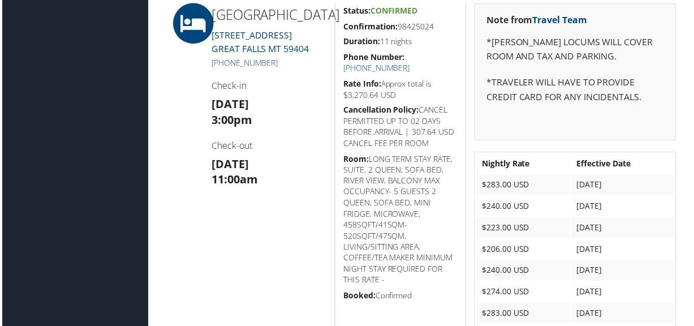
scroll to position [751, 0]
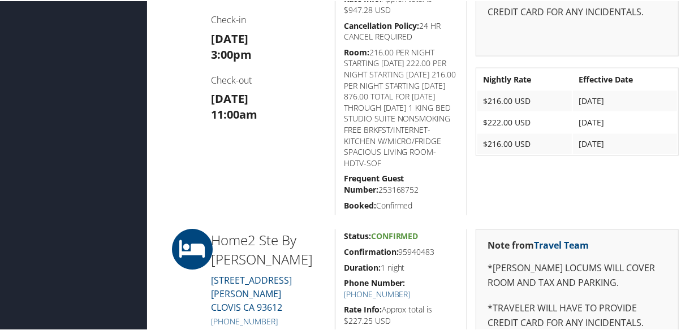
scroll to position [623, 0]
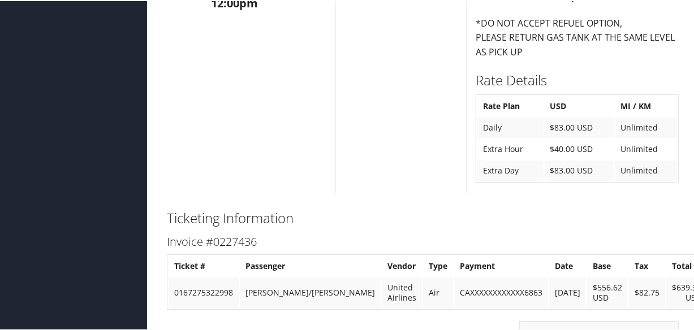
scroll to position [1764, 0]
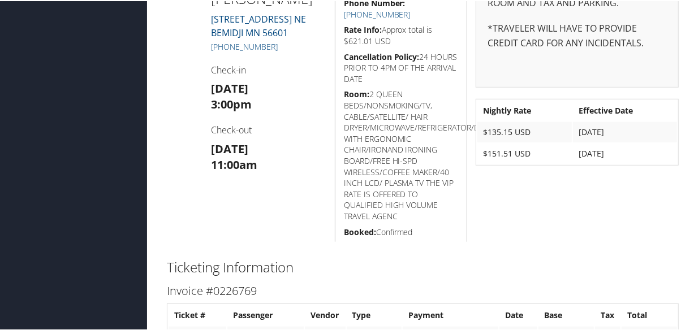
scroll to position [678, 0]
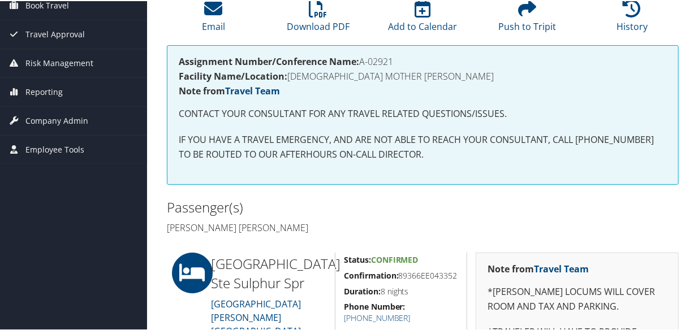
scroll to position [107, 0]
drag, startPoint x: 397, startPoint y: 63, endPoint x: 360, endPoint y: 59, distance: 37.5
click at [360, 59] on h4 "Assignment Number/Conference Name: A-02921" at bounding box center [423, 60] width 488 height 9
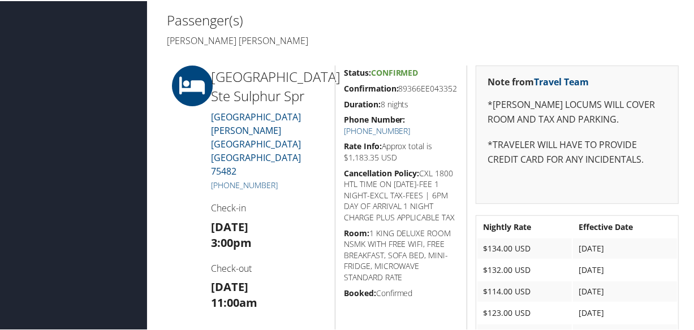
scroll to position [141, 0]
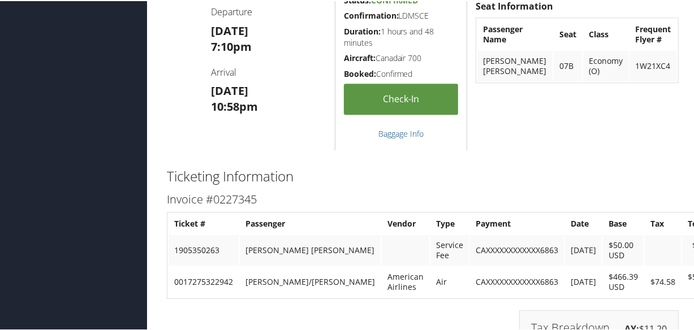
scroll to position [2465, 0]
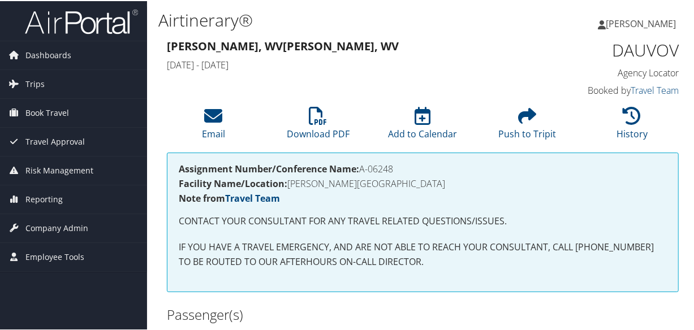
scroll to position [205, 0]
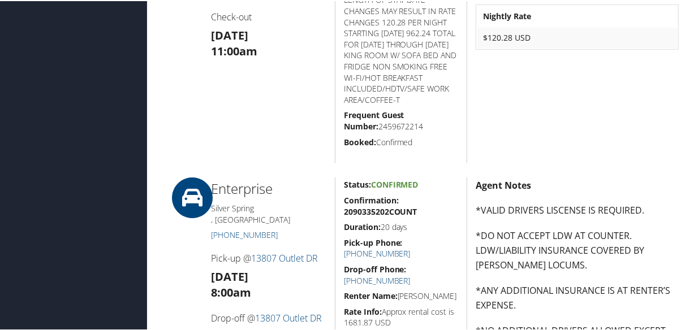
scroll to position [249, 0]
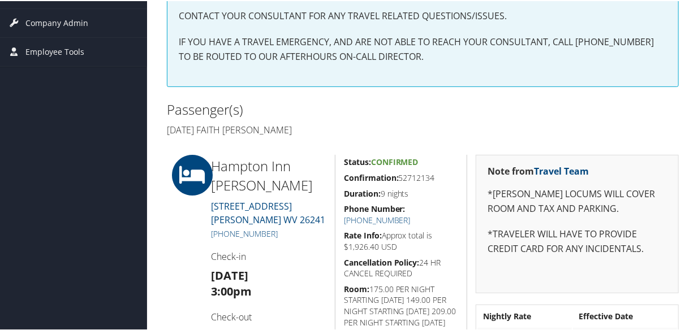
scroll to position [154, 0]
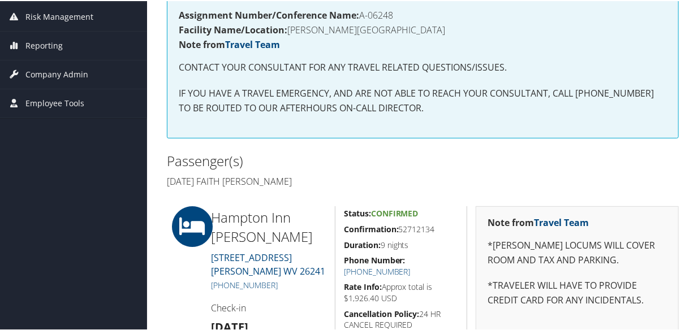
drag, startPoint x: 299, startPoint y: 148, endPoint x: 232, endPoint y: 166, distance: 69.3
click at [298, 149] on div "Passenger(s) Tuesday Faith Arien Cook" at bounding box center [290, 170] width 265 height 42
click at [434, 71] on p "CONTACT YOUR CONSULTANT FOR ANY TRAVEL RELATED QUESTIONS/ISSUES." at bounding box center [423, 66] width 488 height 15
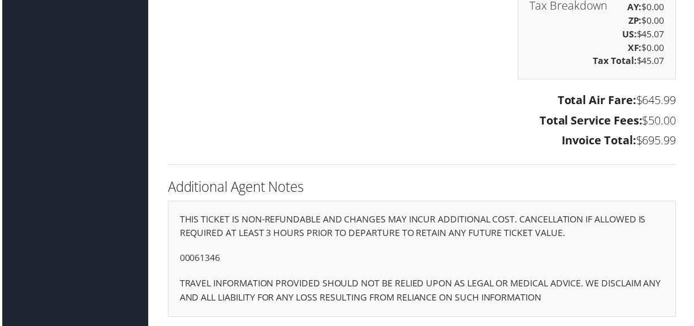
scroll to position [1790, 0]
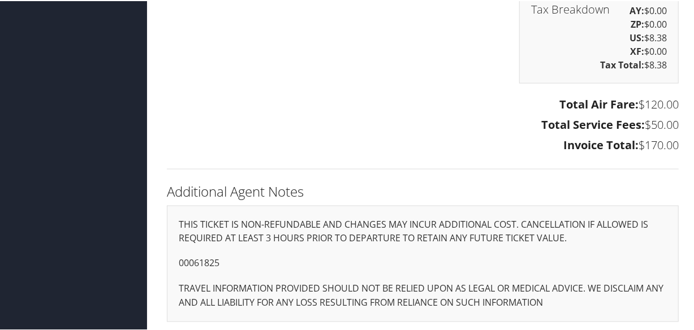
scroll to position [979, 0]
drag, startPoint x: 229, startPoint y: 264, endPoint x: 157, endPoint y: 261, distance: 71.3
copy p "00061825"
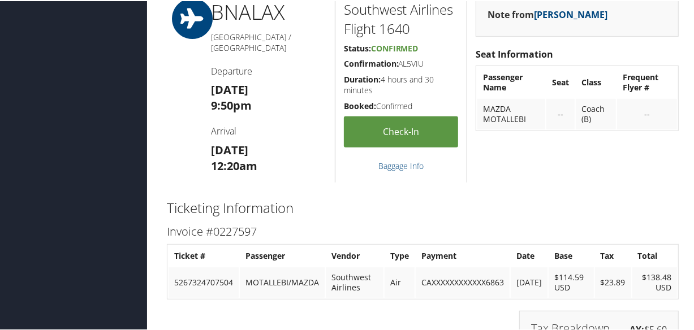
scroll to position [54, 0]
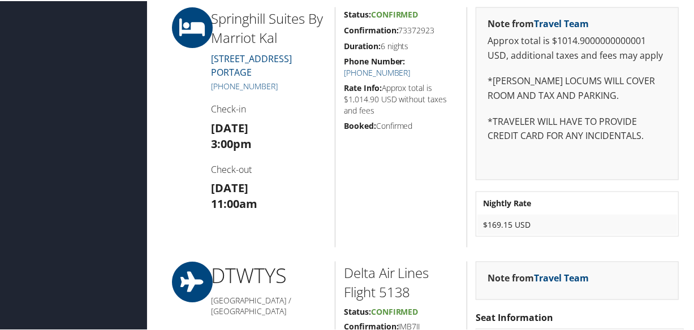
scroll to position [791, 0]
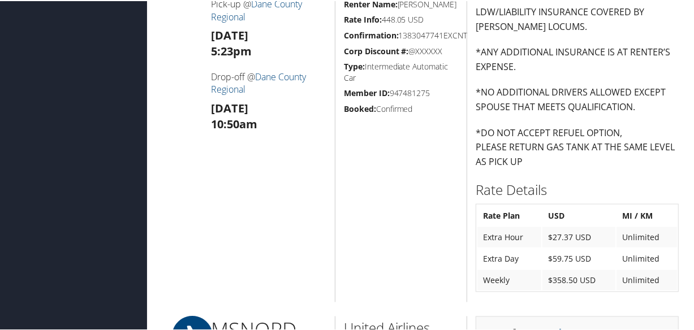
scroll to position [885, 0]
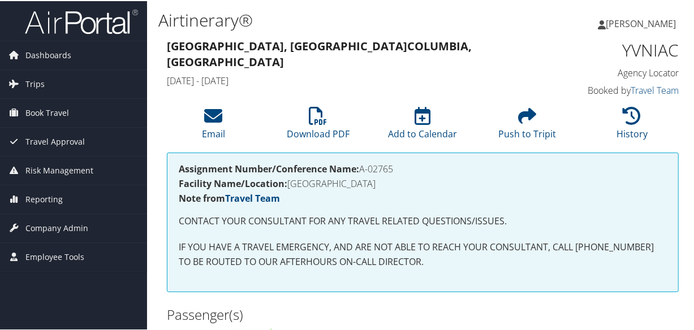
drag, startPoint x: 398, startPoint y: 166, endPoint x: 361, endPoint y: 168, distance: 36.2
click at [361, 168] on h4 "Assignment Number/Conference Name: A-02765" at bounding box center [423, 167] width 488 height 9
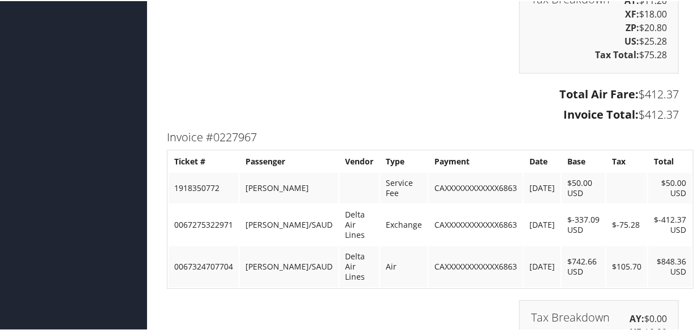
scroll to position [1873, 0]
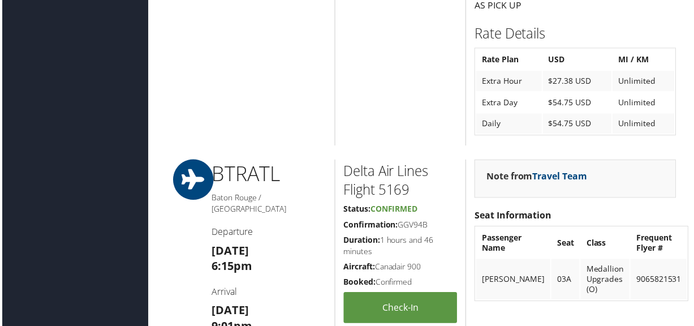
scroll to position [925, 0]
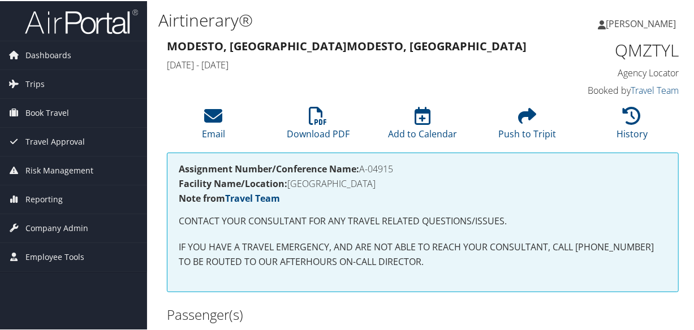
drag, startPoint x: 391, startPoint y: 167, endPoint x: 361, endPoint y: 165, distance: 30.0
click at [361, 165] on h4 "Assignment Number/Conference Name: A-04915" at bounding box center [423, 167] width 488 height 9
copy h4 "A-04915"
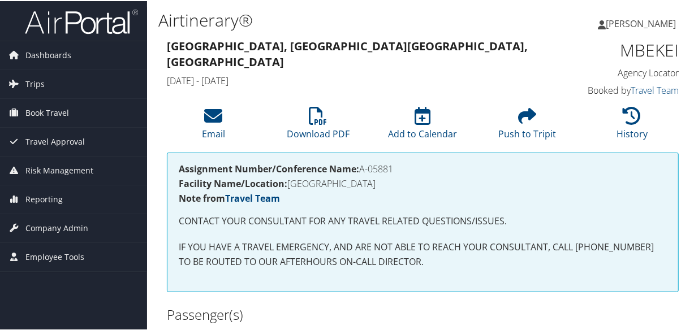
drag, startPoint x: 399, startPoint y: 166, endPoint x: 361, endPoint y: 164, distance: 37.9
click at [361, 164] on h4 "Assignment Number/Conference Name: A-05881" at bounding box center [423, 167] width 488 height 9
copy h4 "A-05881"
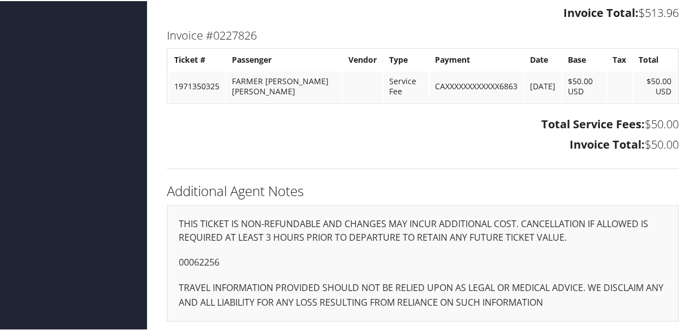
scroll to position [1456, 0]
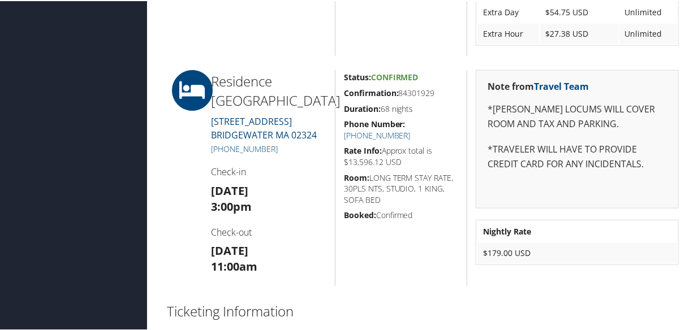
scroll to position [979, 0]
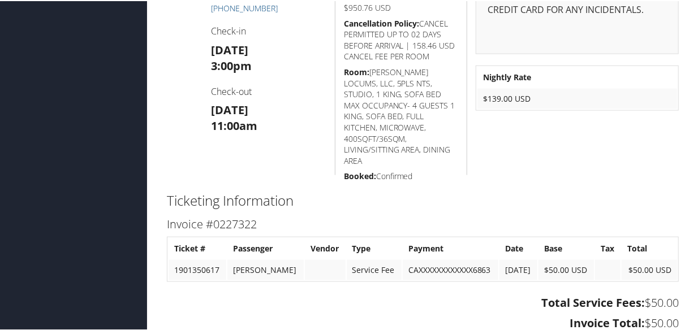
scroll to position [1023, 0]
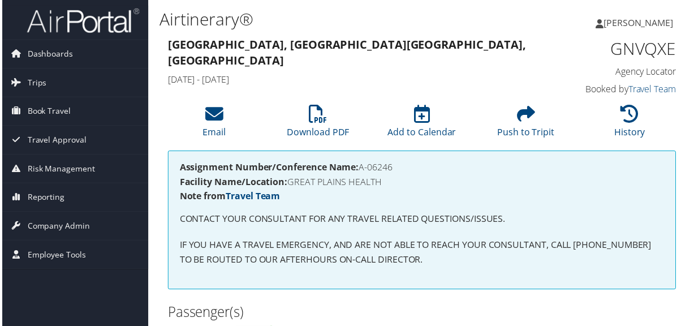
drag, startPoint x: 400, startPoint y: 171, endPoint x: 362, endPoint y: 169, distance: 38.5
click at [362, 169] on h4 "Assignment Number/Conference Name: A-06246" at bounding box center [423, 167] width 488 height 9
copy h4 "A-06246"
